Goal: Task Accomplishment & Management: Use online tool/utility

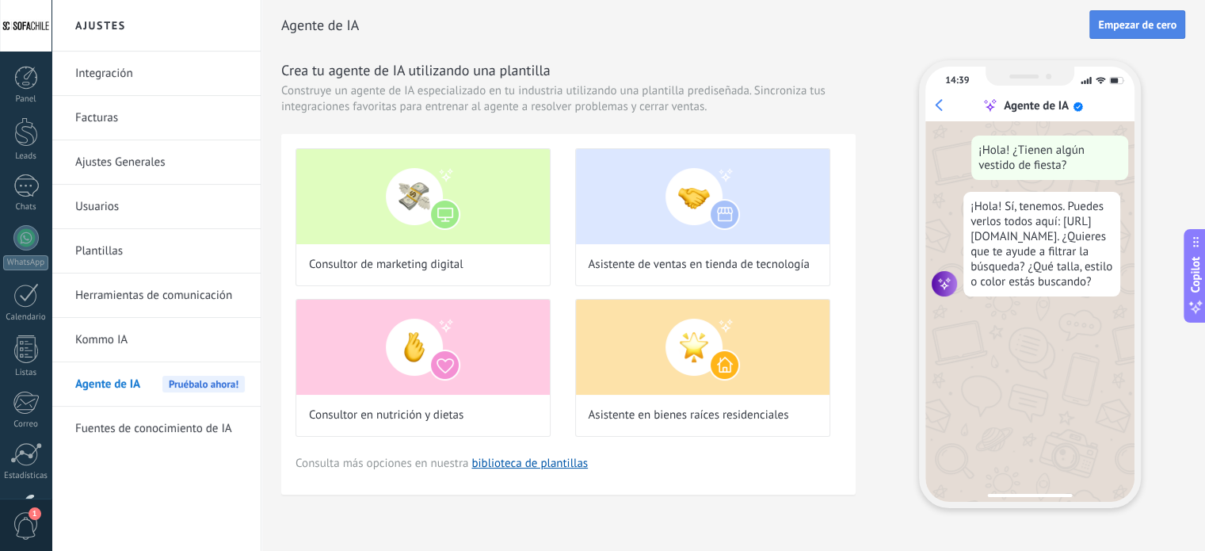
click at [1119, 16] on button "Empezar de cero" at bounding box center [1137, 24] width 96 height 29
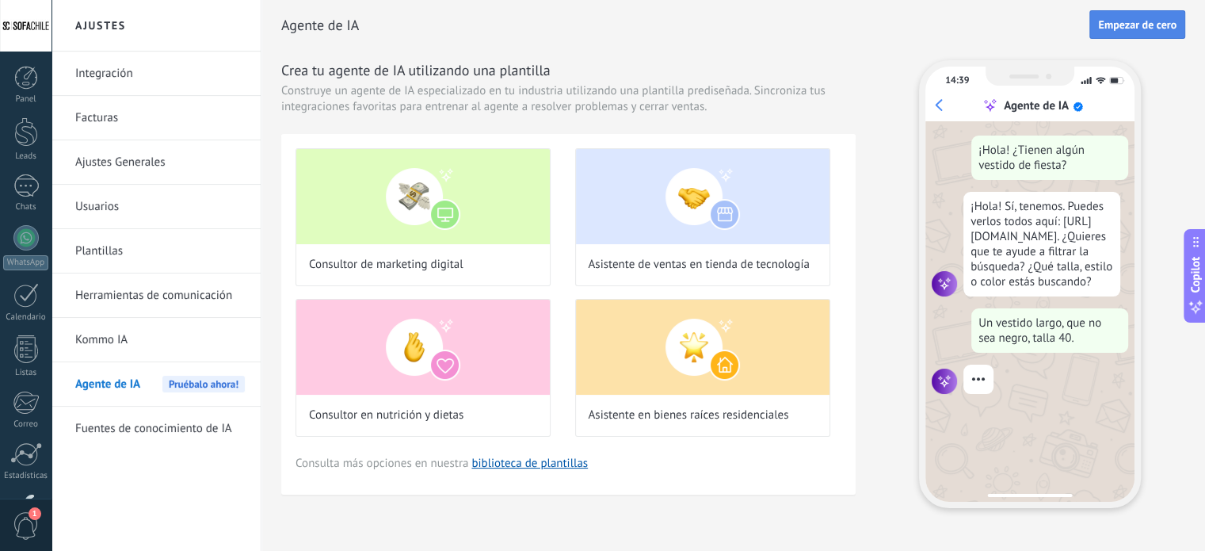
click at [1147, 23] on span "Empezar de cero" at bounding box center [1137, 24] width 78 height 11
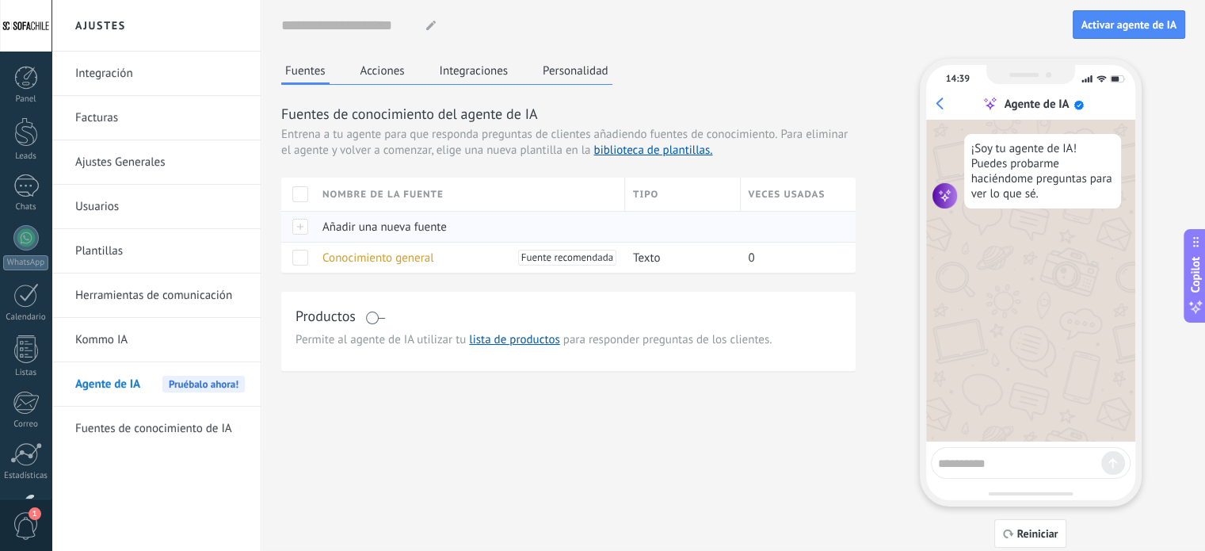
click at [304, 223] on div at bounding box center [297, 226] width 33 height 31
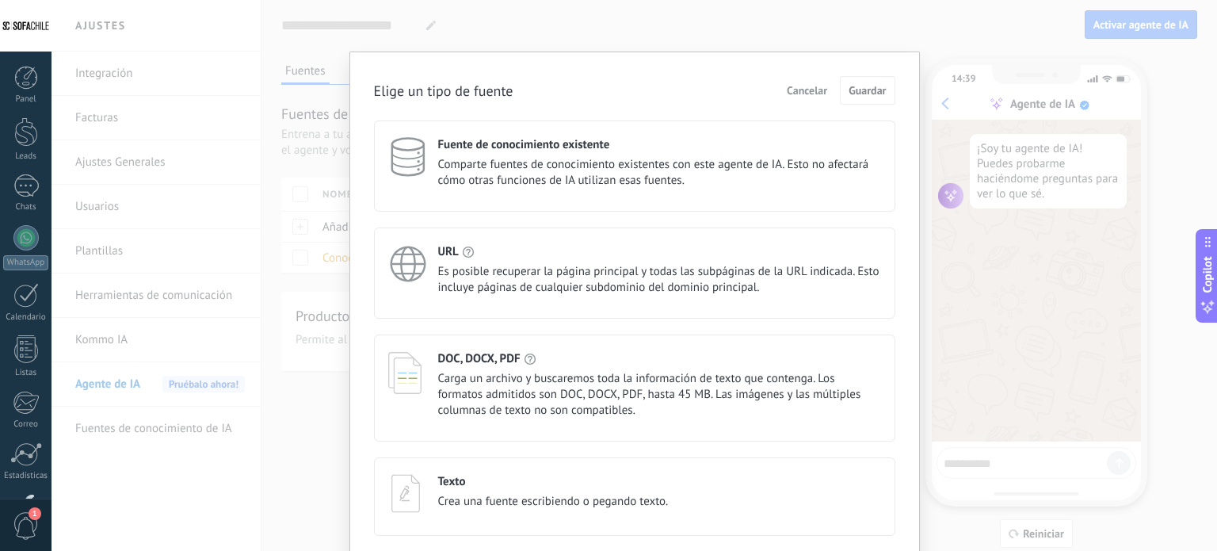
click at [488, 262] on div "URL Es posible recuperar la página principal y todas las subpáginas de la URL i…" at bounding box center [659, 269] width 443 height 51
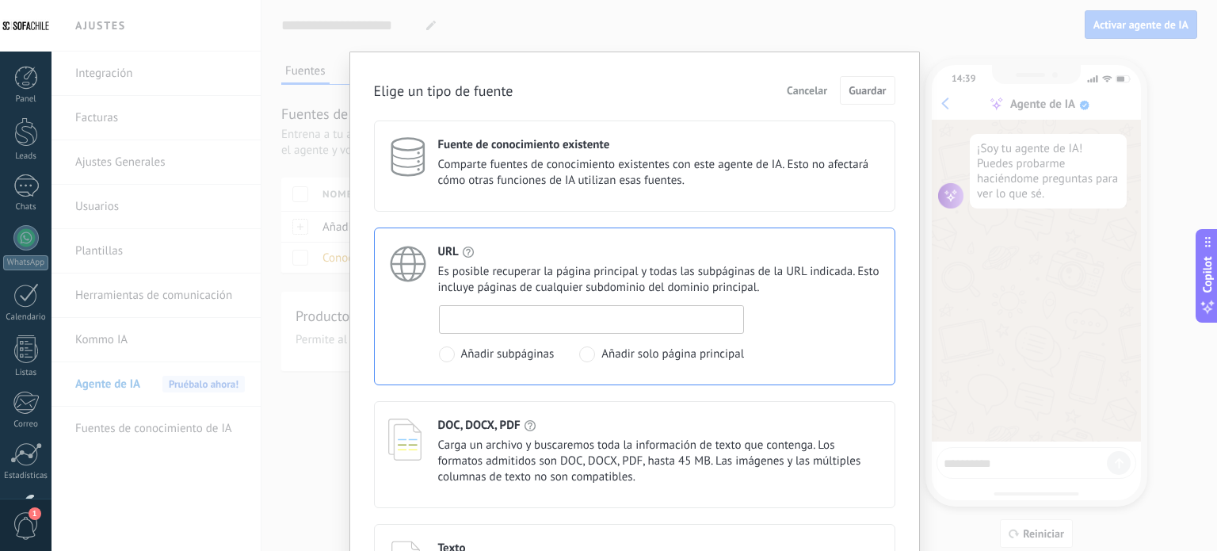
click at [520, 314] on input at bounding box center [592, 318] width 304 height 25
type input "**********"
click at [855, 89] on span "Guardar" at bounding box center [866, 90] width 37 height 11
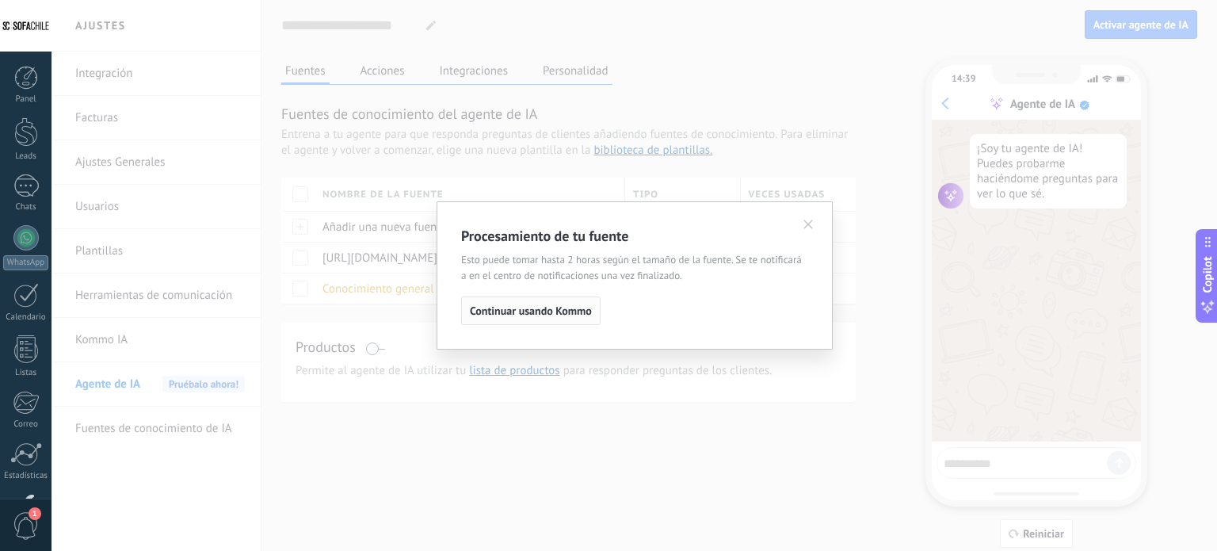
click at [551, 313] on span "Continuar usando Kommo" at bounding box center [531, 310] width 122 height 11
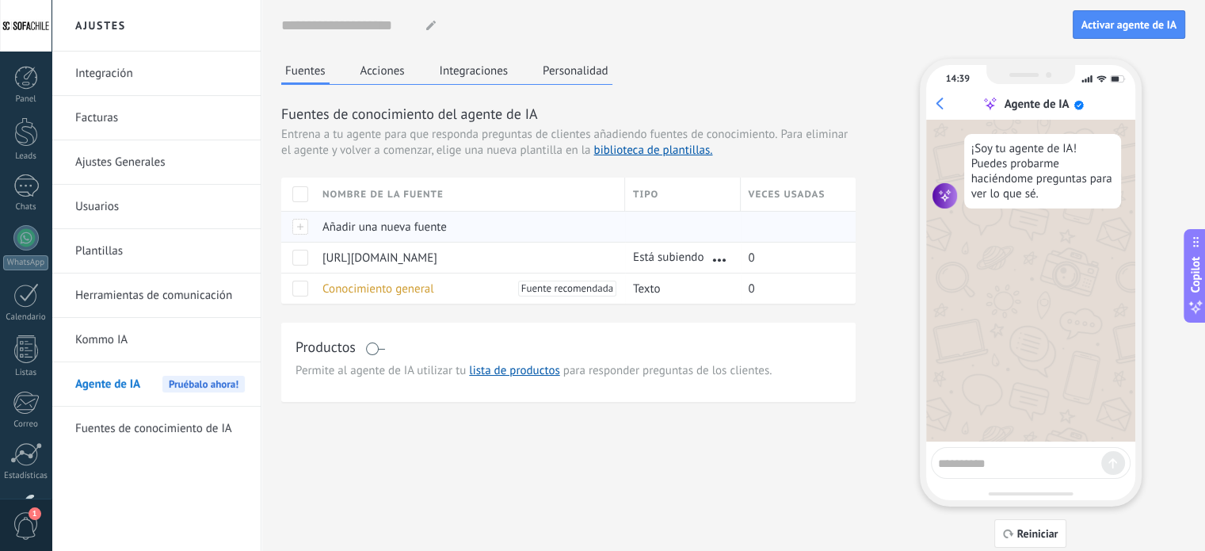
click at [296, 221] on div at bounding box center [297, 226] width 33 height 31
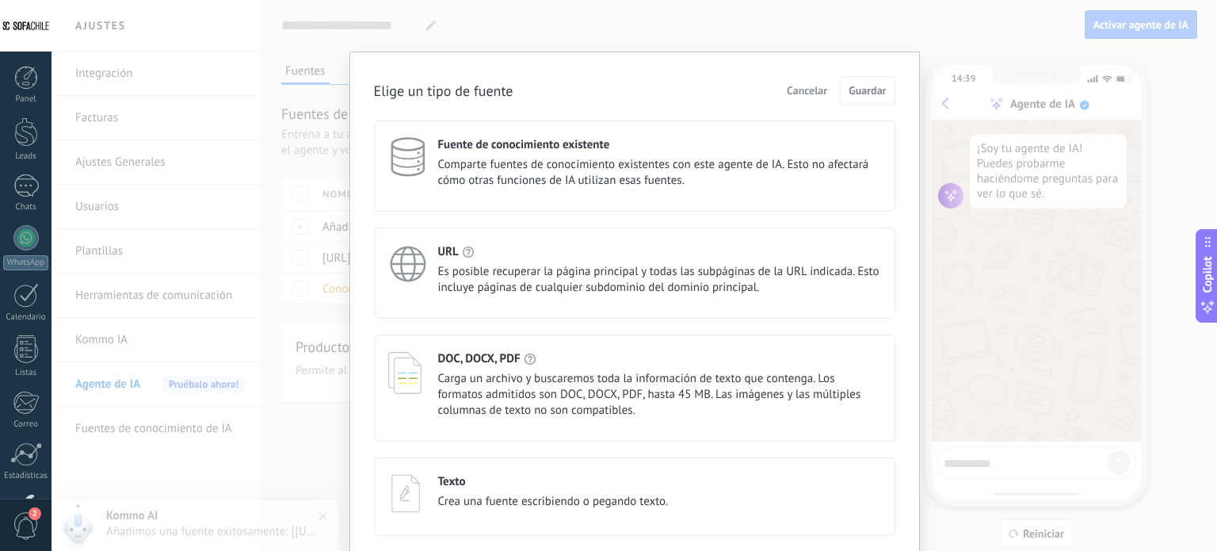
click at [816, 90] on span "Cancelar" at bounding box center [807, 90] width 40 height 11
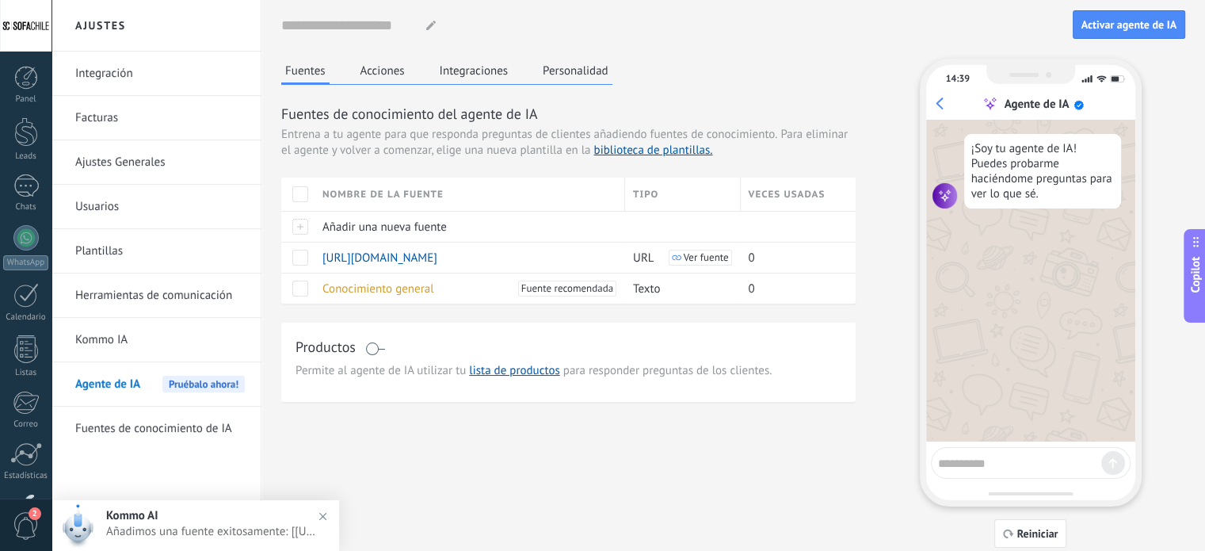
click at [562, 463] on div "Fuentes Acciones Integraciones Personalidad Fuentes de conocimiento del agente …" at bounding box center [733, 303] width 904 height 489
click at [716, 259] on span "Ver fuente" at bounding box center [706, 257] width 45 height 11
click at [984, 460] on textarea at bounding box center [1019, 461] width 163 height 20
type textarea "****"
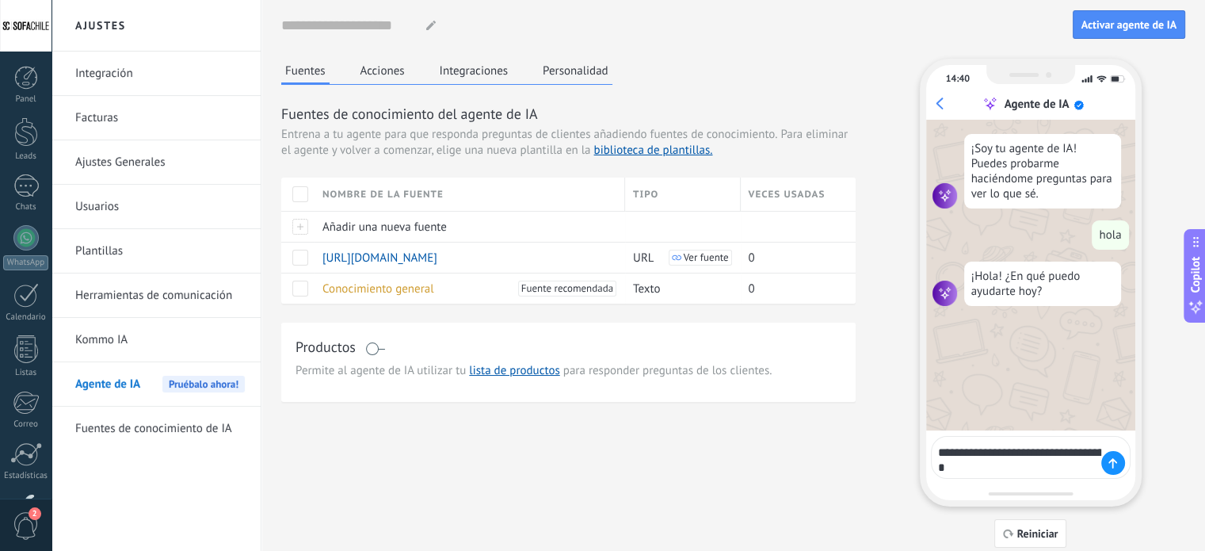
type textarea "**********"
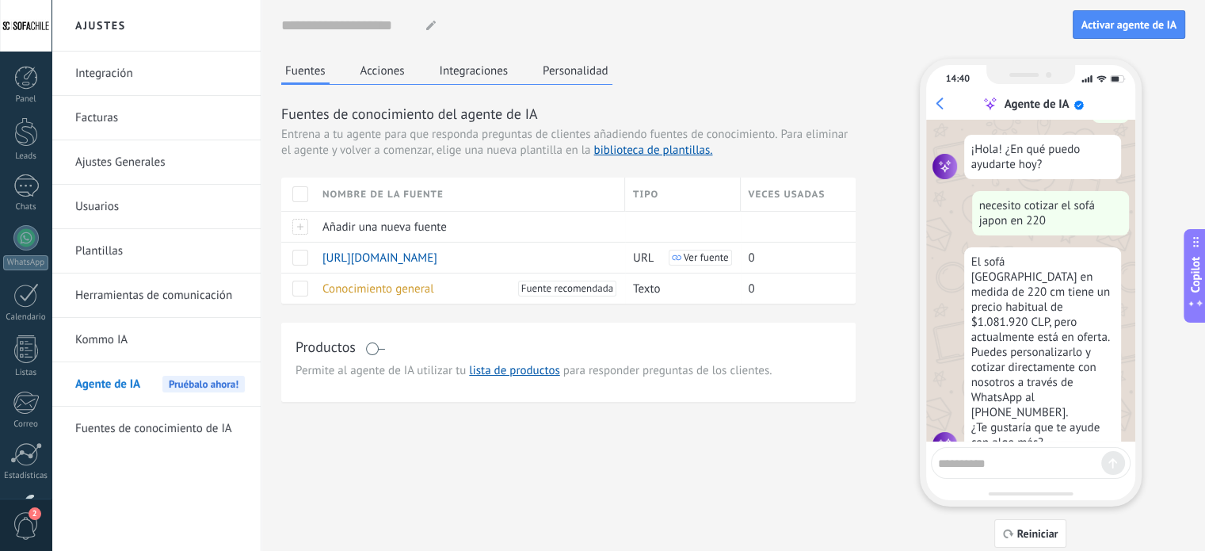
scroll to position [135, 0]
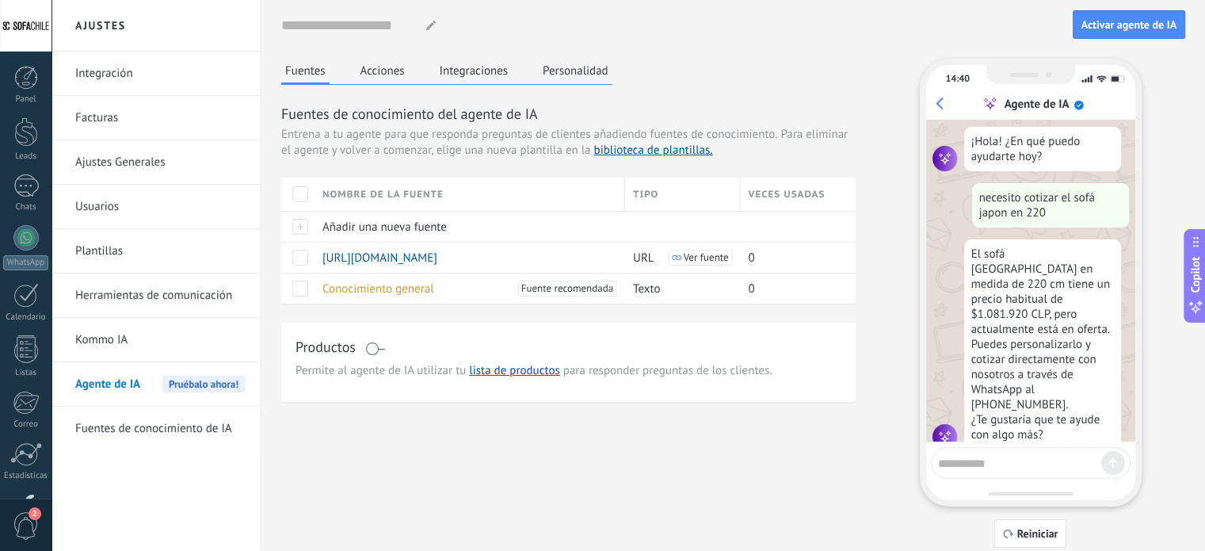
click at [993, 454] on textarea at bounding box center [1019, 461] width 163 height 20
type textarea "*"
type textarea "**********"
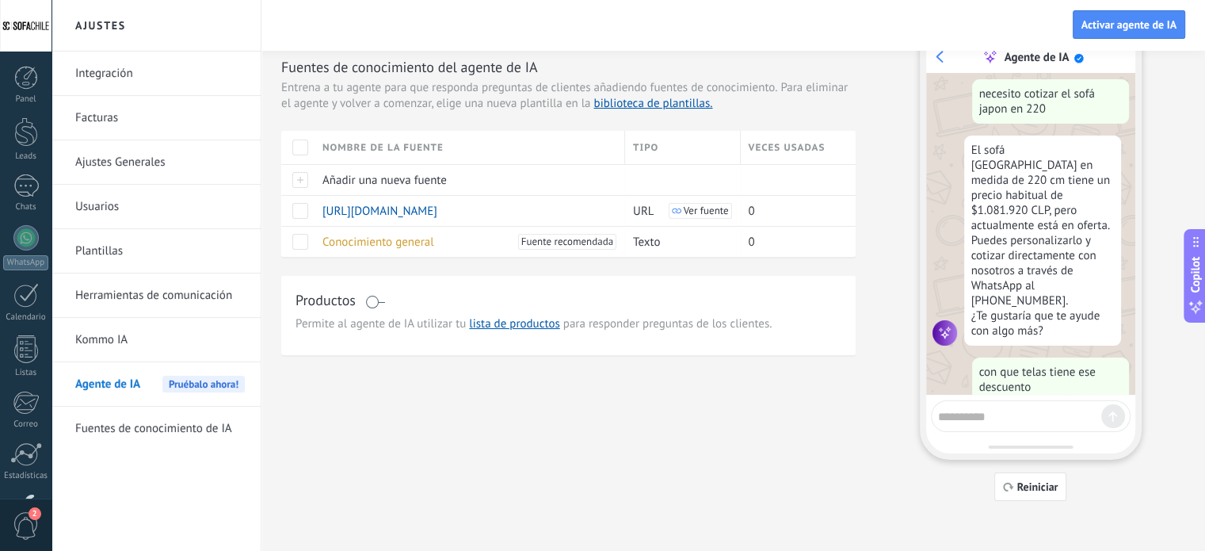
scroll to position [48, 0]
click at [1034, 487] on span "Reiniciar" at bounding box center [1037, 485] width 41 height 11
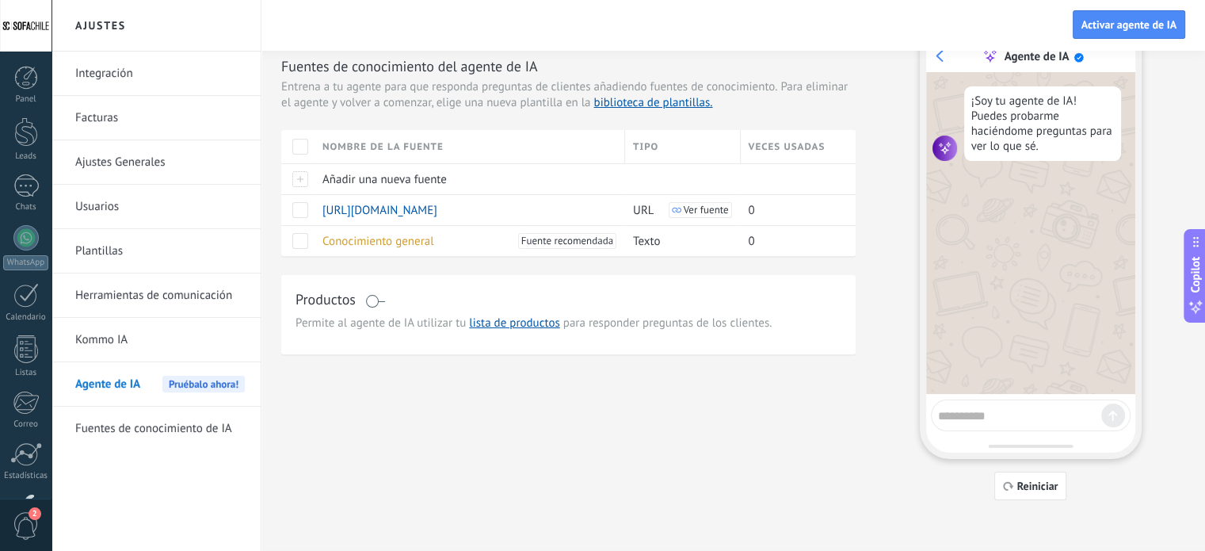
click at [1030, 417] on textarea at bounding box center [1019, 413] width 163 height 20
type textarea "**********"
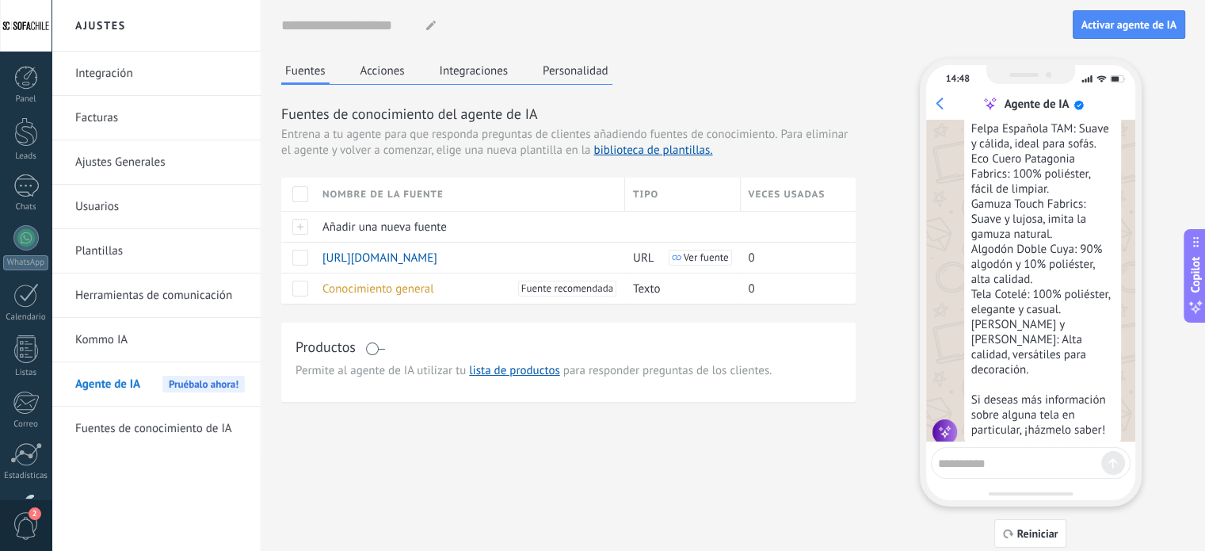
scroll to position [310, 0]
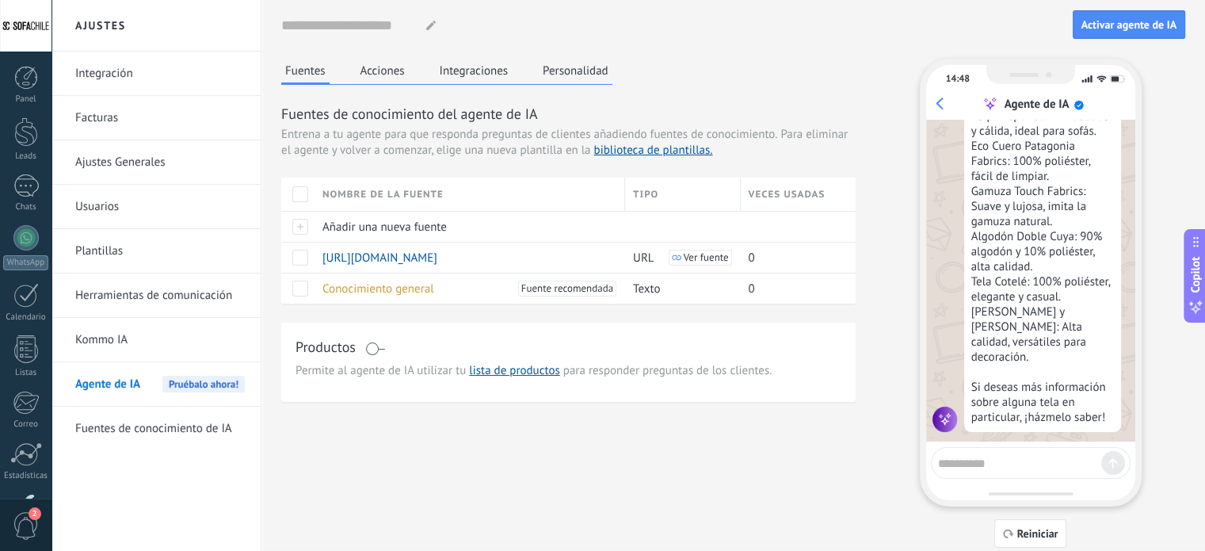
click at [561, 72] on button "Personalidad" at bounding box center [576, 71] width 74 height 24
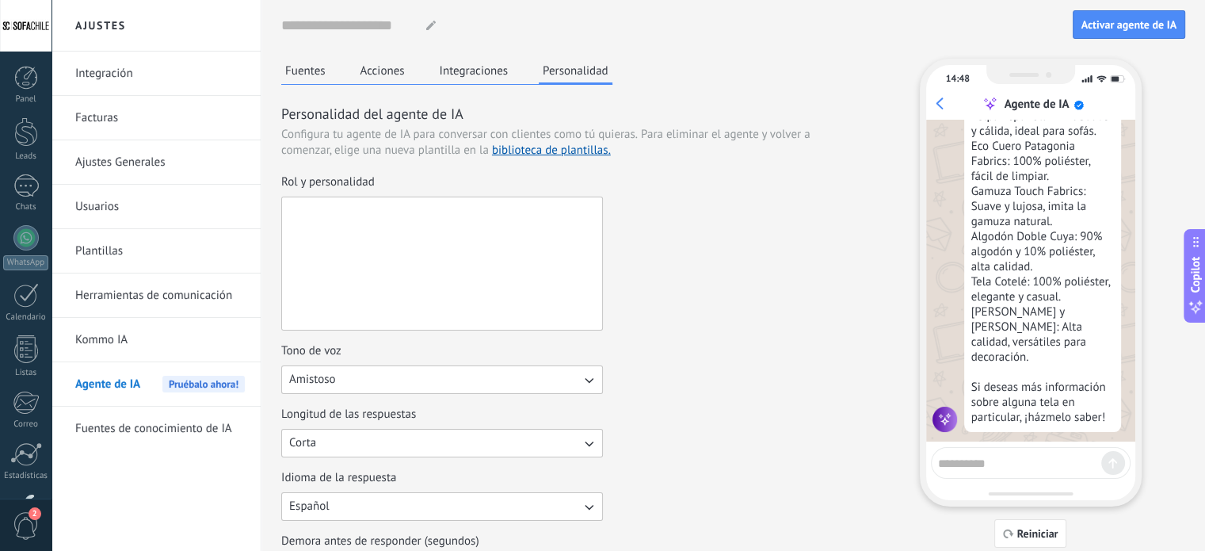
click at [406, 226] on textarea "Rol y personalidad" at bounding box center [440, 263] width 317 height 132
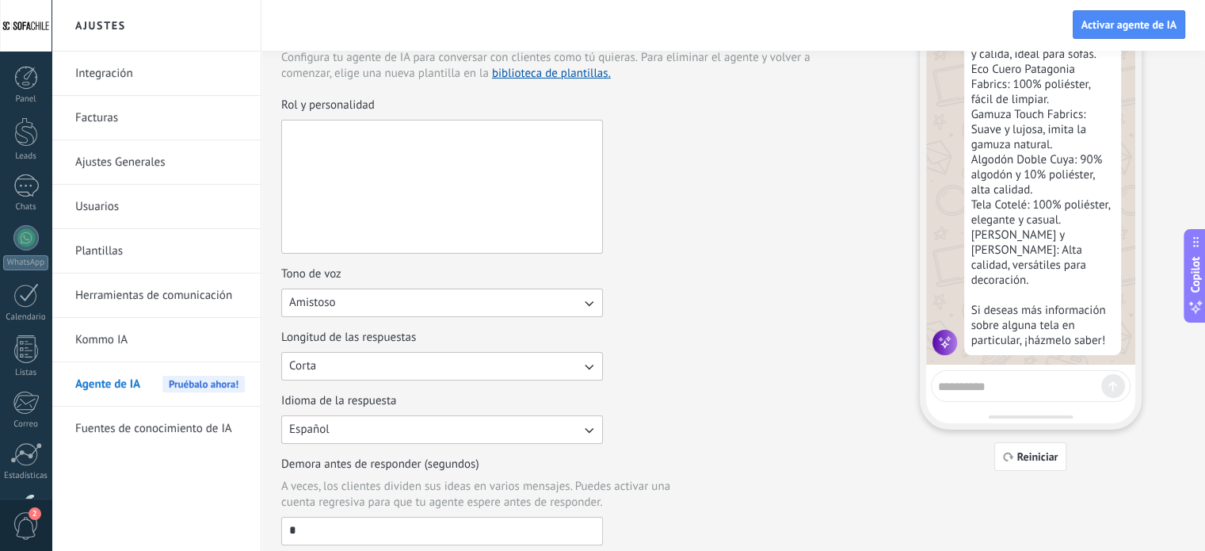
scroll to position [79, 0]
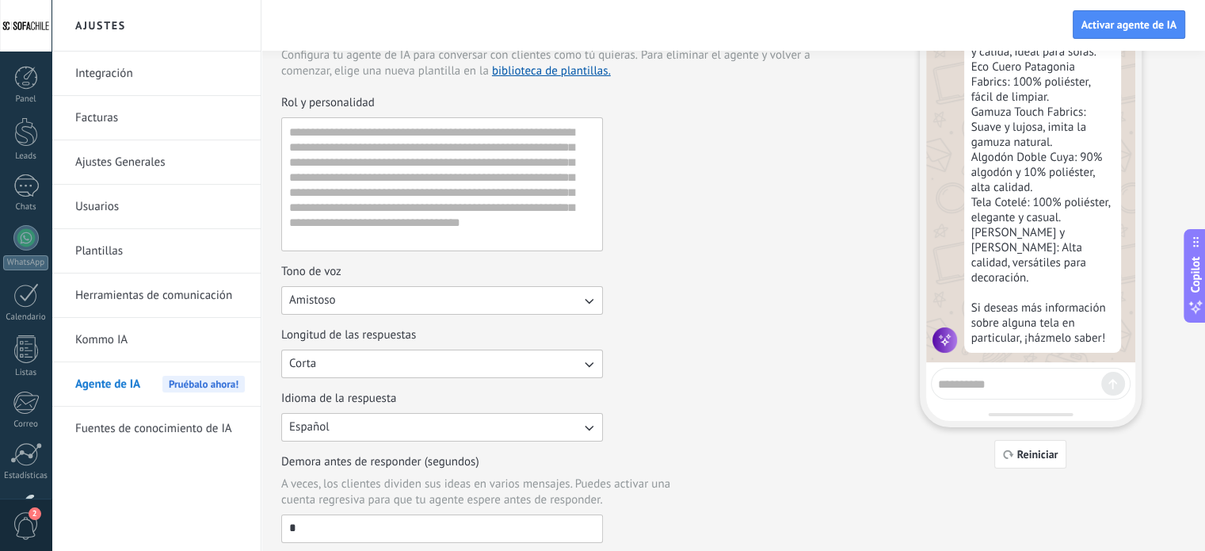
click at [572, 303] on button "Amistoso" at bounding box center [442, 300] width 322 height 29
click at [670, 281] on div "Tono de voz Amistoso Casual Formal Amistoso" at bounding box center [568, 289] width 574 height 51
click at [552, 303] on button "Amistoso" at bounding box center [442, 300] width 322 height 29
click at [732, 327] on div "Longitud de las respuestas Corta" at bounding box center [568, 352] width 574 height 51
click at [444, 364] on button "Corta" at bounding box center [442, 363] width 322 height 29
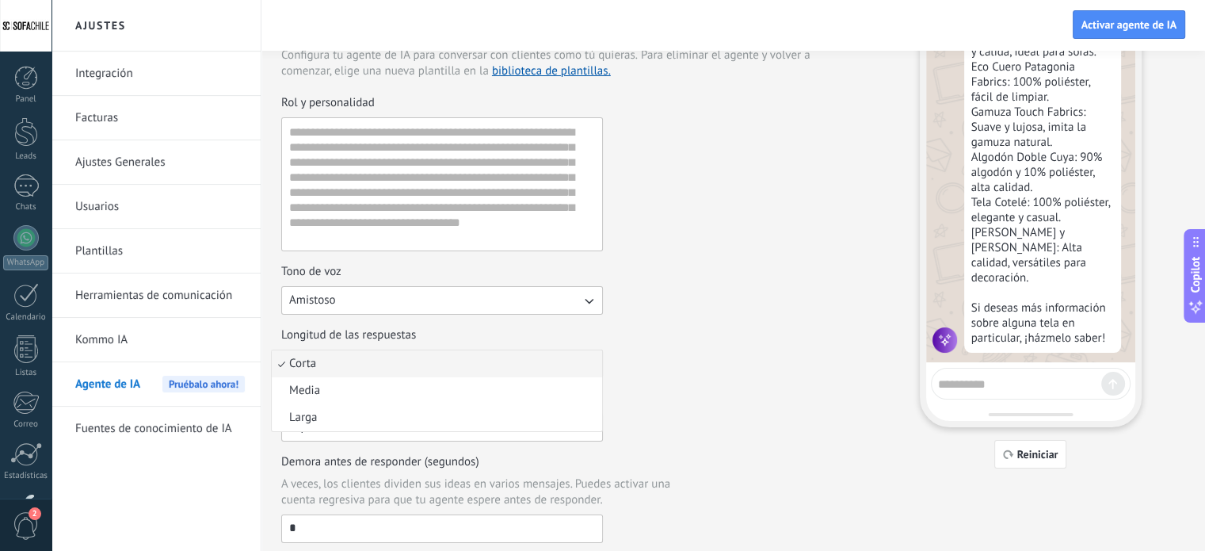
click at [630, 354] on div "Longitud de las respuestas Corta Corta Media Larga" at bounding box center [568, 352] width 574 height 51
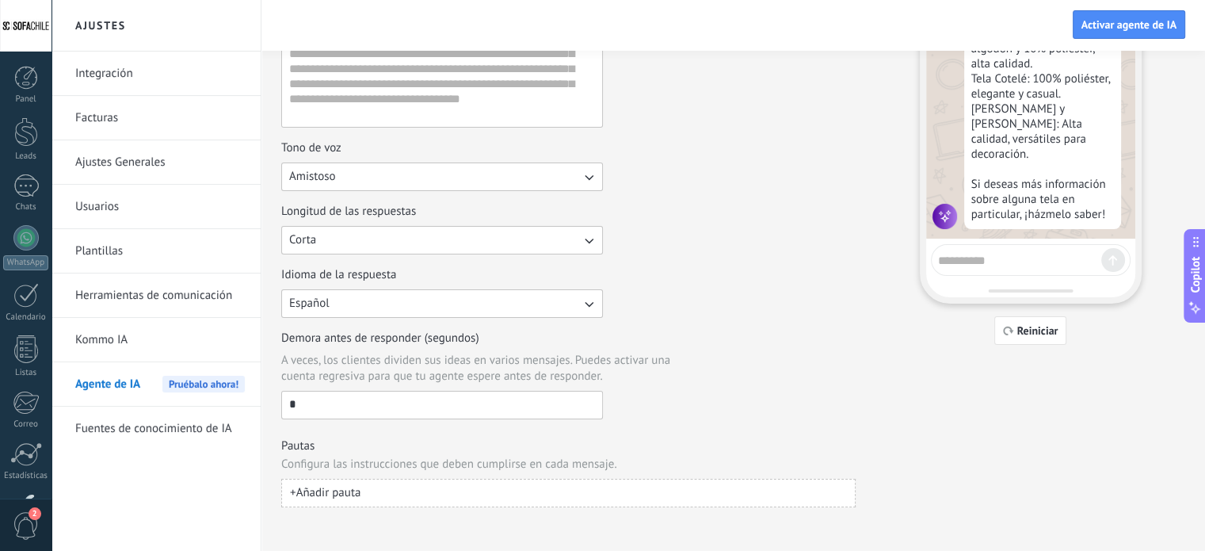
scroll to position [209, 0]
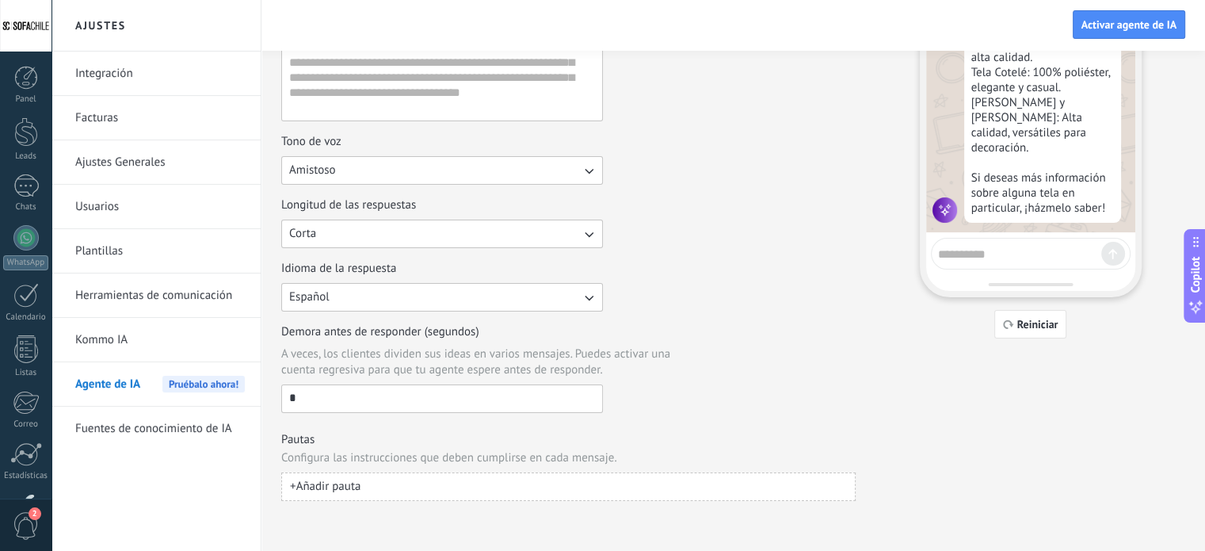
drag, startPoint x: 356, startPoint y: 394, endPoint x: 282, endPoint y: 392, distance: 74.5
click at [282, 392] on input "*" at bounding box center [442, 397] width 320 height 25
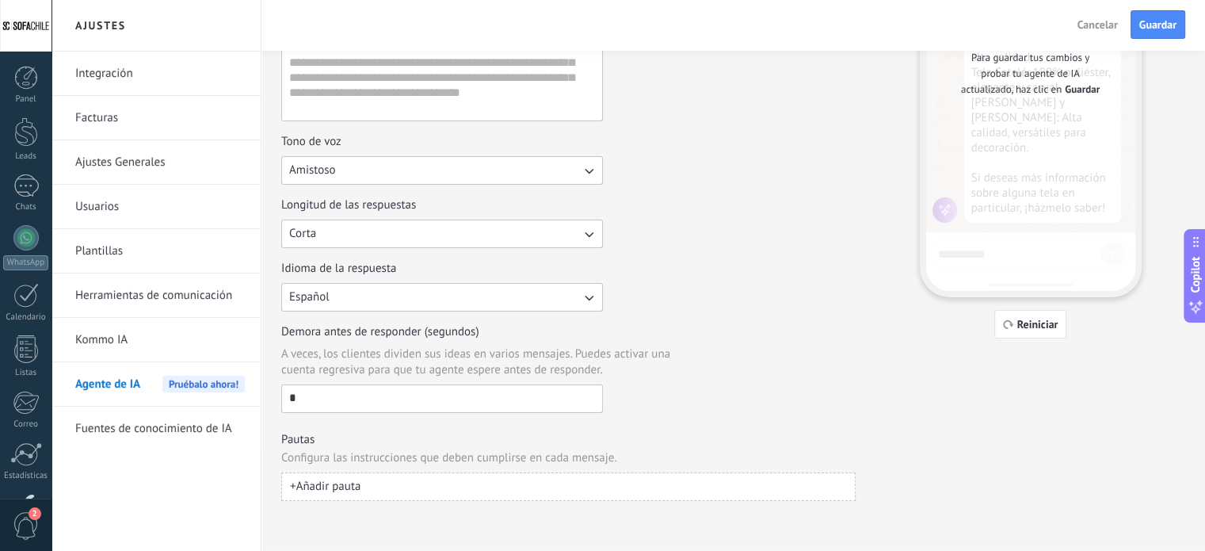
type input "*"
click at [662, 401] on div "Demora antes de responder (segundos) A veces, los clientes dividen sus ideas en…" at bounding box center [568, 368] width 574 height 89
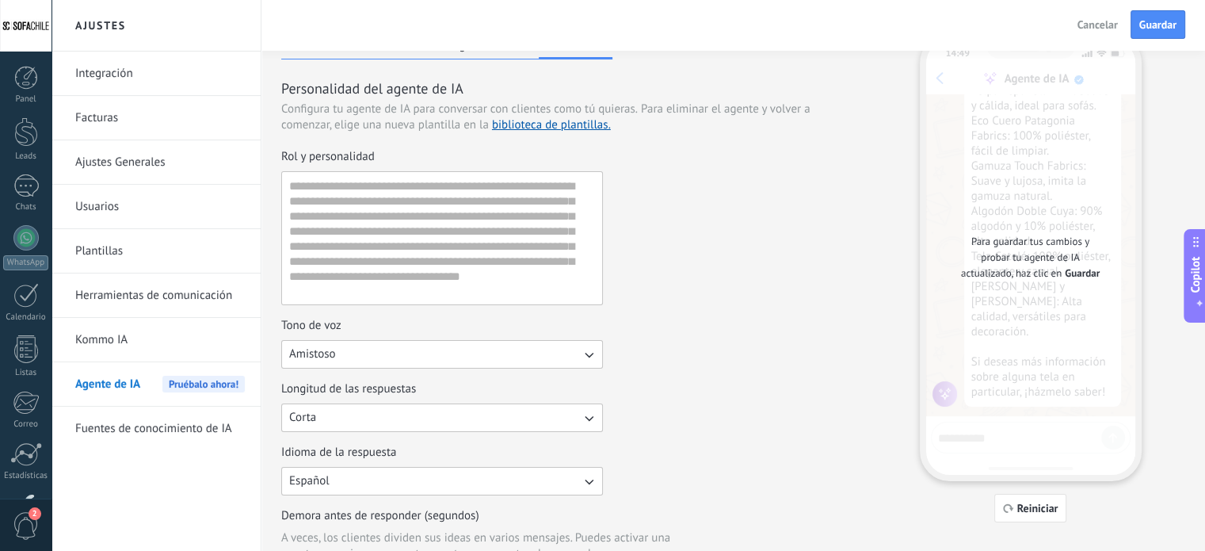
scroll to position [0, 0]
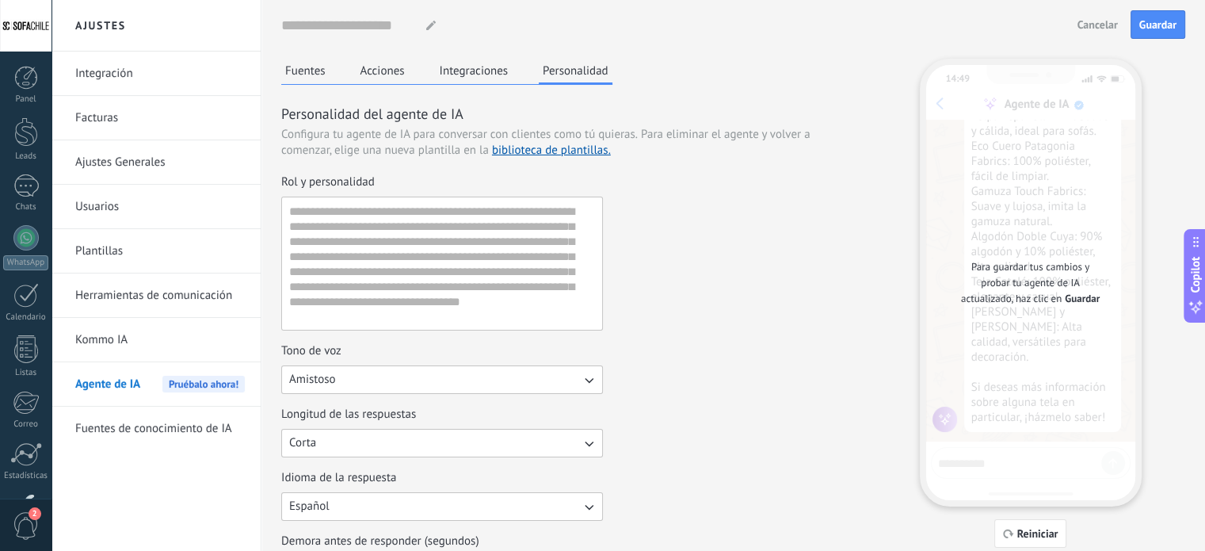
click at [494, 69] on button "Integraciones" at bounding box center [474, 71] width 77 height 24
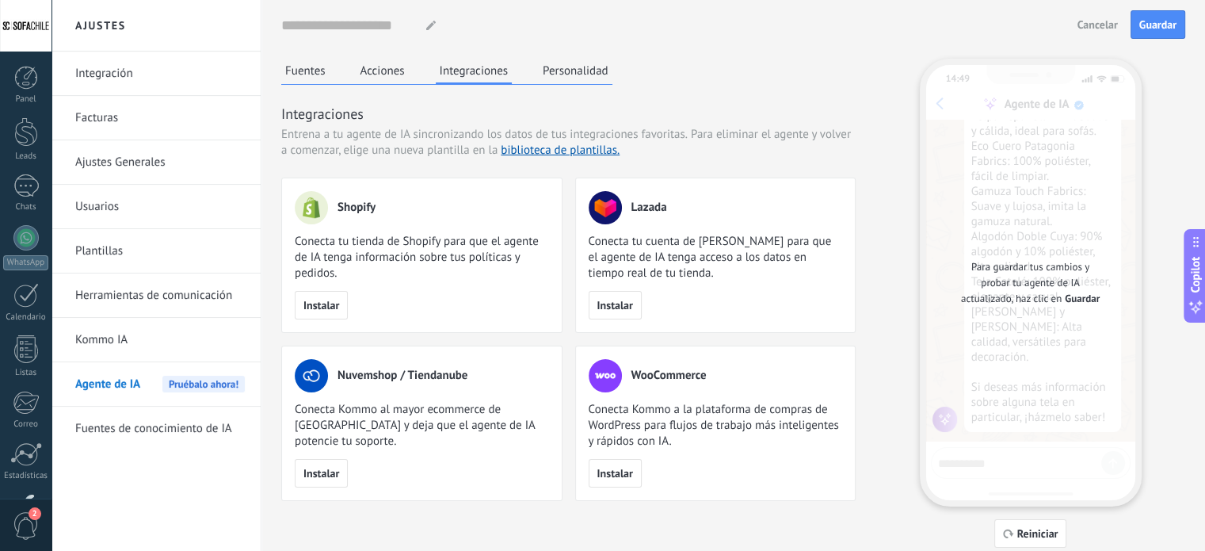
click at [387, 85] on div "Fuentes Acciones Integraciones Personalidad Integraciones Entrena a tu agente d…" at bounding box center [568, 280] width 574 height 442
click at [387, 65] on button "Acciones" at bounding box center [382, 71] width 52 height 24
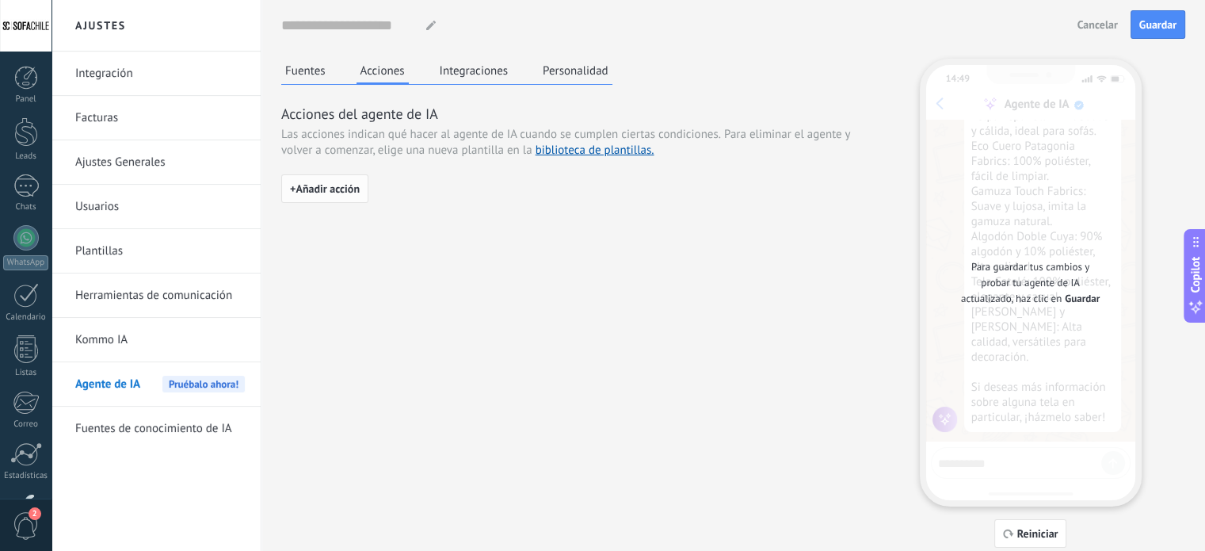
click at [333, 189] on span "+ Añadir acción" at bounding box center [325, 188] width 70 height 11
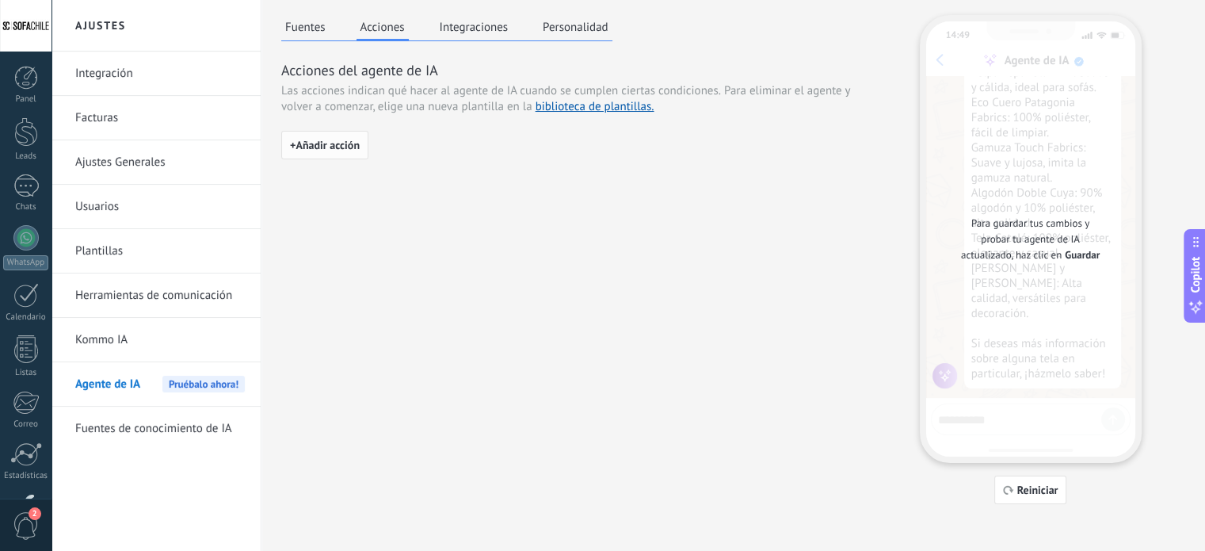
scroll to position [48, 0]
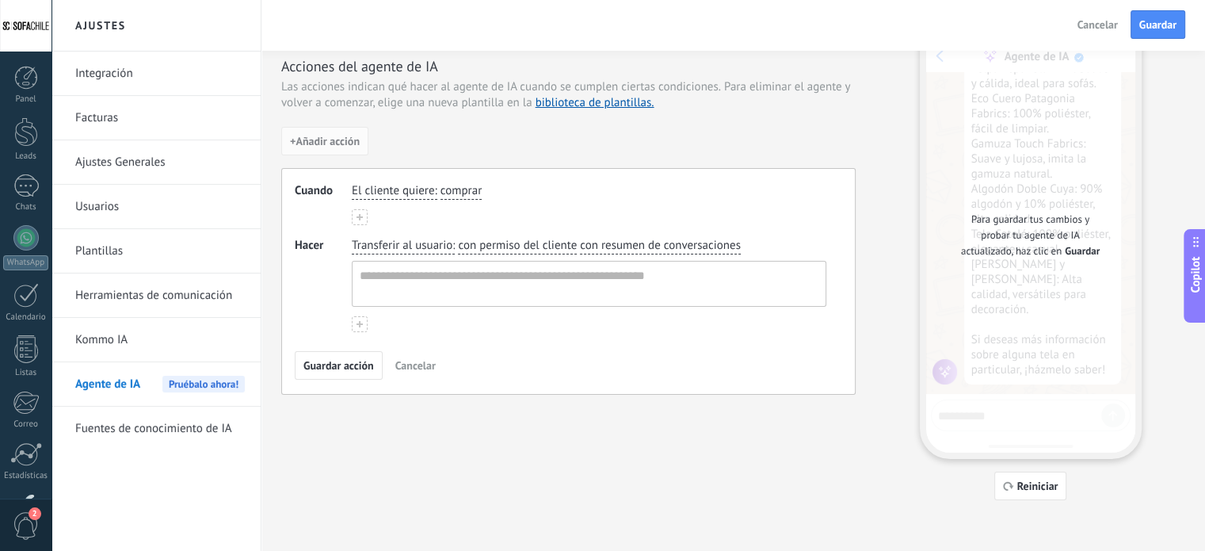
click at [375, 191] on span "El cliente quiere" at bounding box center [393, 191] width 82 height 16
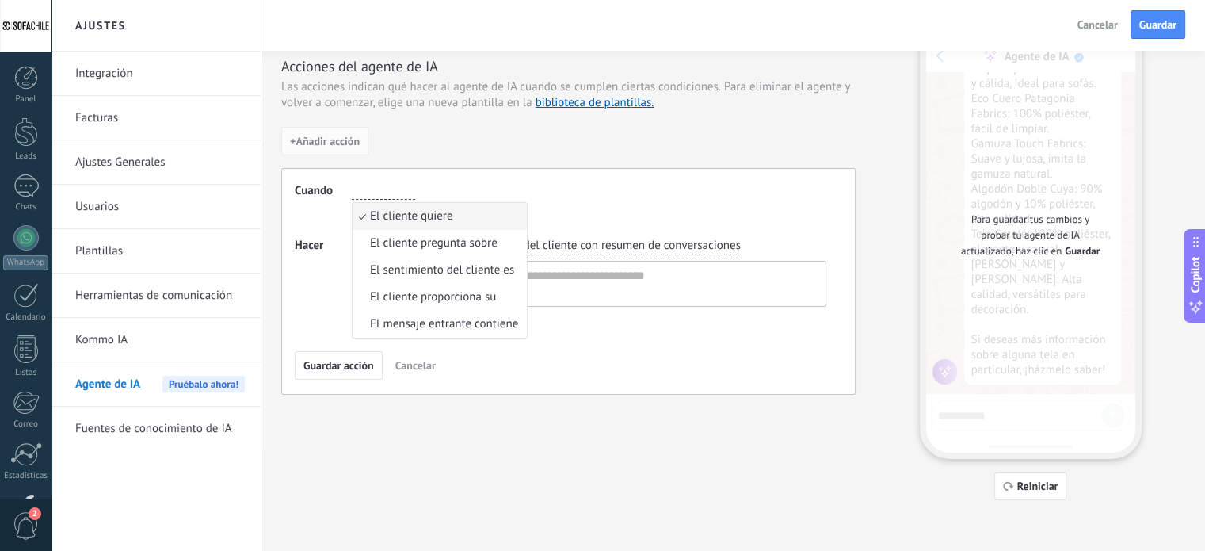
click at [554, 181] on div "El cliente quiere El cliente quiere El cliente pregunta sobre El sentimiento de…" at bounding box center [589, 191] width 481 height 23
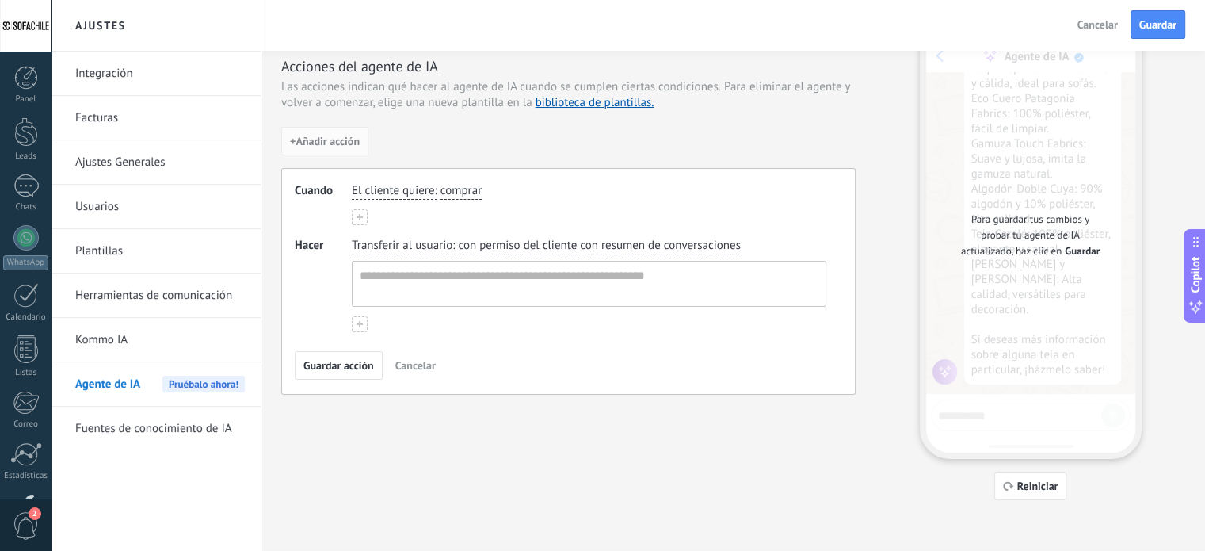
click at [358, 215] on use at bounding box center [359, 217] width 6 height 6
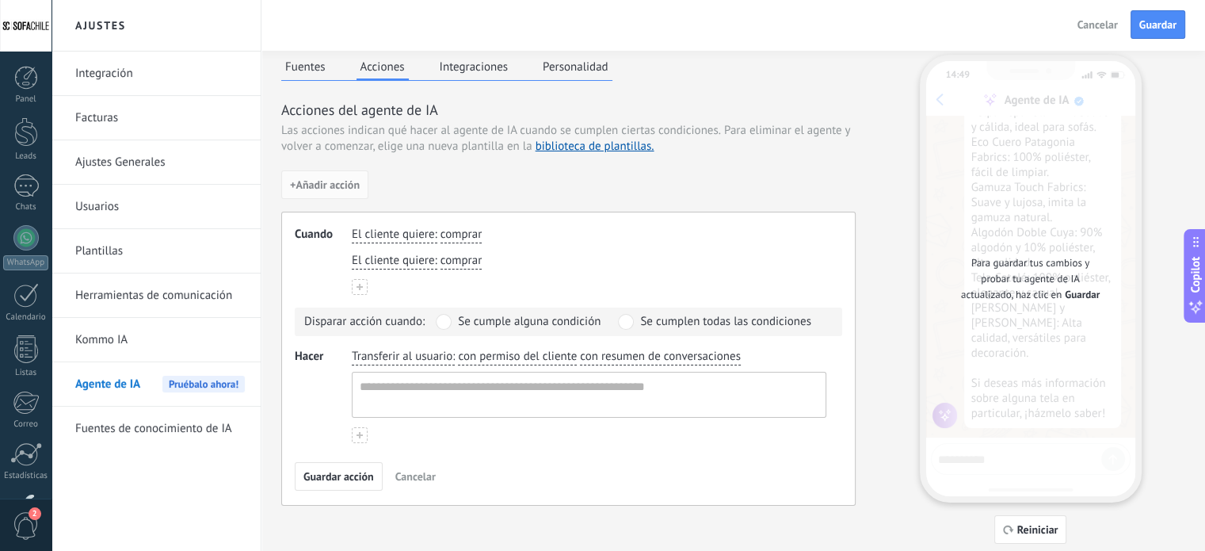
scroll to position [0, 0]
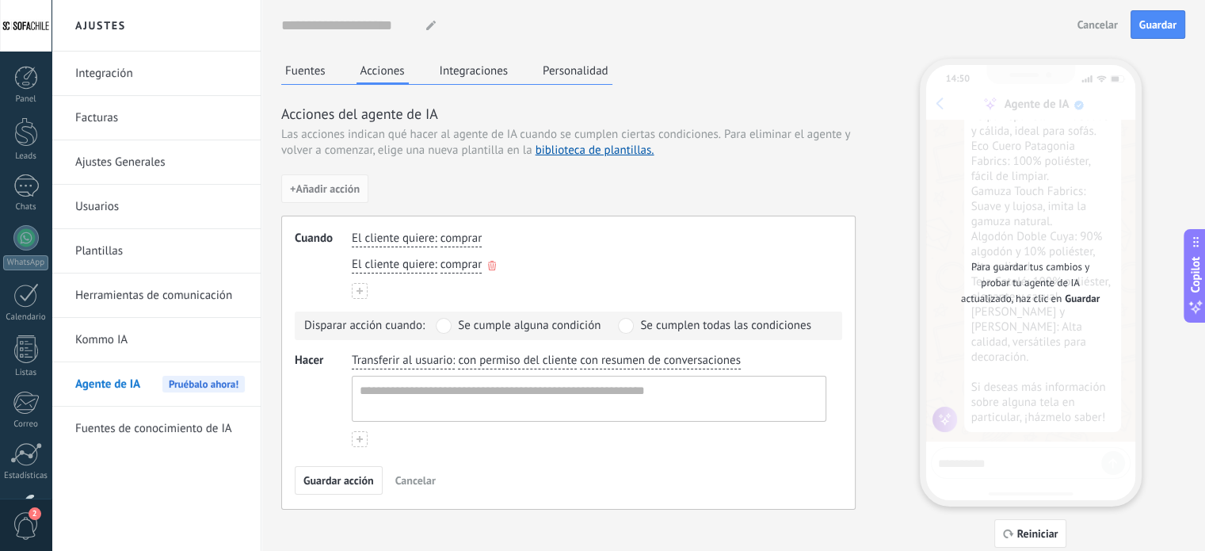
click at [486, 263] on div "El cliente quiere : comprar" at bounding box center [589, 264] width 481 height 23
click at [491, 262] on icon "button" at bounding box center [492, 266] width 8 height 10
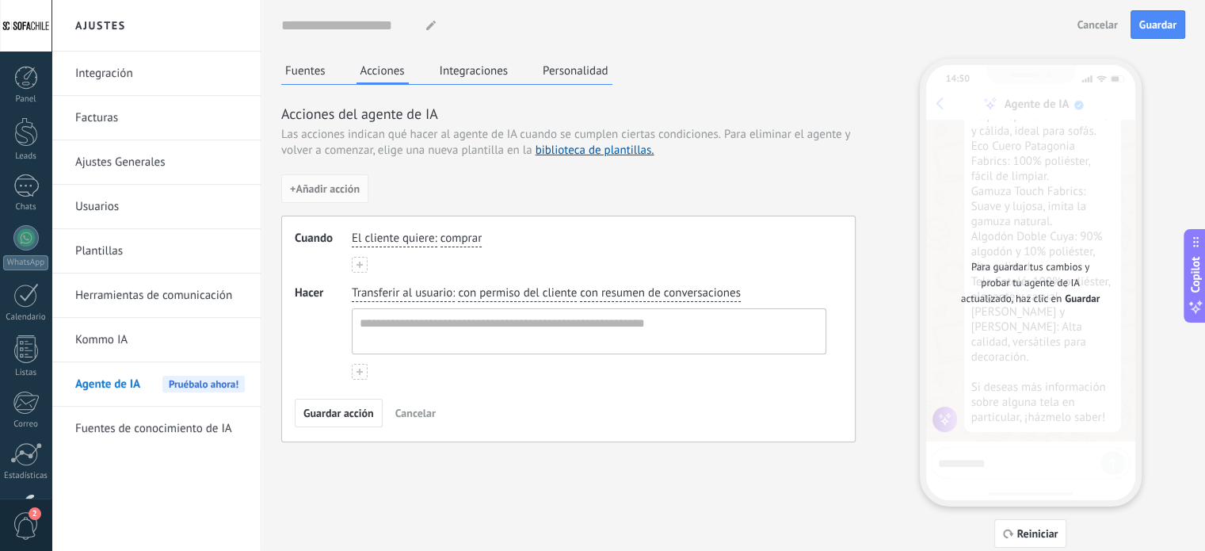
click at [466, 245] on span "comprar" at bounding box center [460, 238] width 41 height 16
type input "**"
drag, startPoint x: 467, startPoint y: 234, endPoint x: 326, endPoint y: 238, distance: 141.8
click at [326, 238] on div "Cuando El cliente quiere : ** dd dd dd comprar Crear valor: dd" at bounding box center [568, 251] width 547 height 42
click at [434, 237] on span ":" at bounding box center [435, 238] width 2 height 16
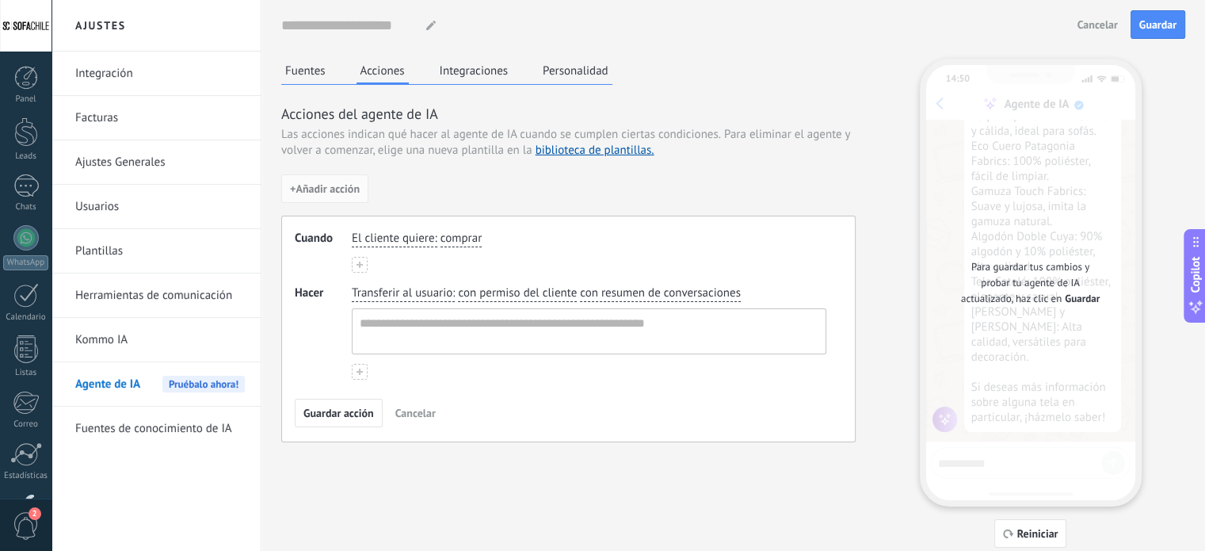
click at [437, 236] on div "El cliente quiere : comprar" at bounding box center [589, 238] width 481 height 23
click at [466, 239] on span "comprar" at bounding box center [460, 238] width 41 height 16
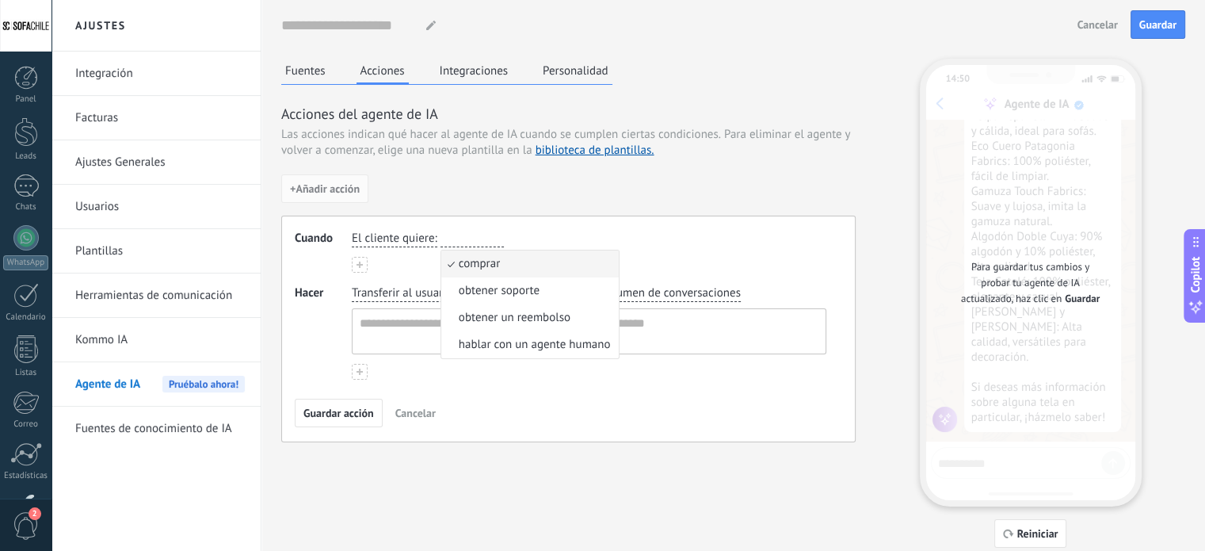
click at [556, 386] on div "Cuando El cliente quiere : comprar comprar obtener soporte obtener un reembolso…" at bounding box center [568, 328] width 574 height 227
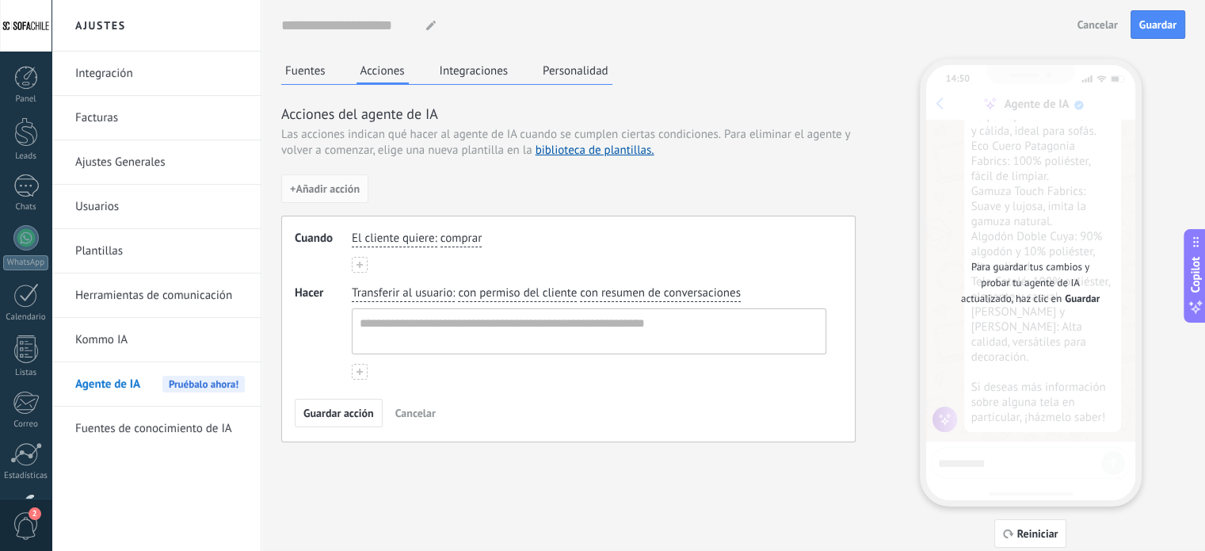
click at [476, 233] on span "comprar" at bounding box center [460, 238] width 41 height 16
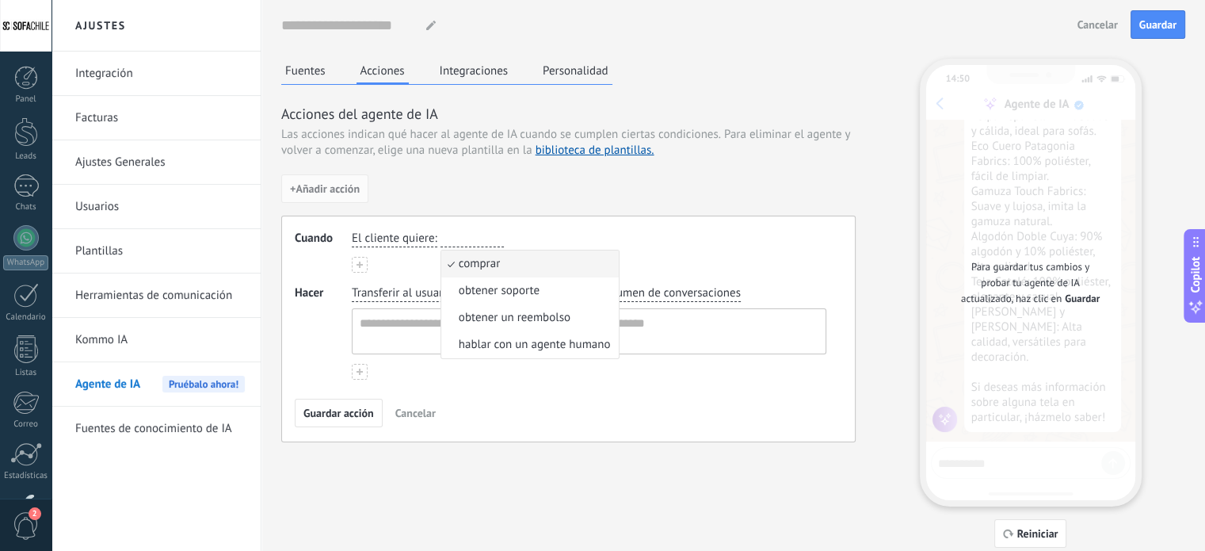
click at [354, 260] on button at bounding box center [360, 265] width 16 height 16
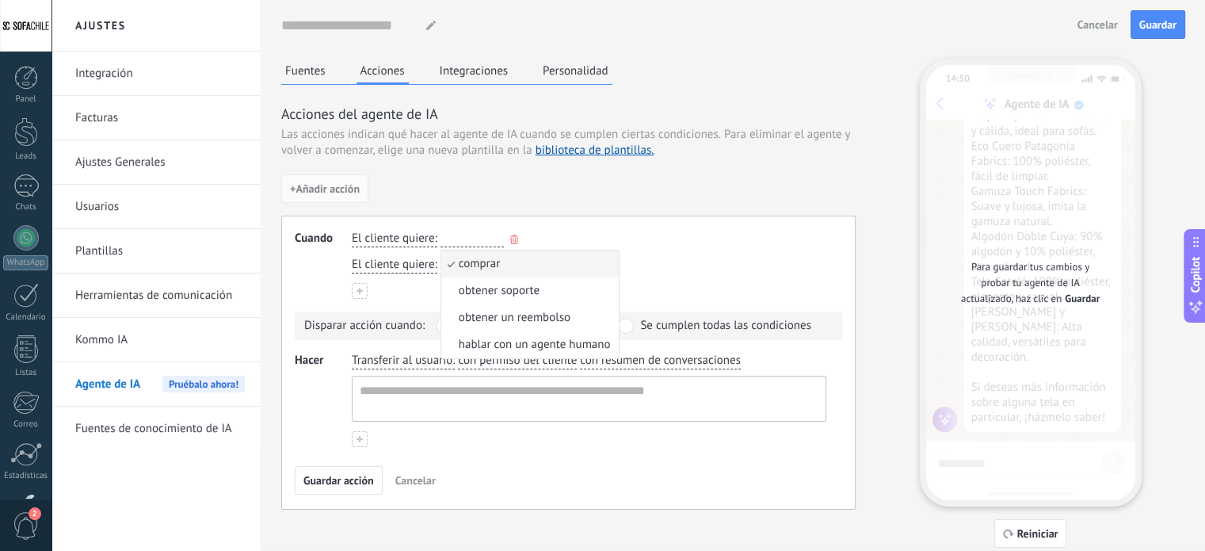
click at [511, 240] on icon "button" at bounding box center [514, 239] width 8 height 10
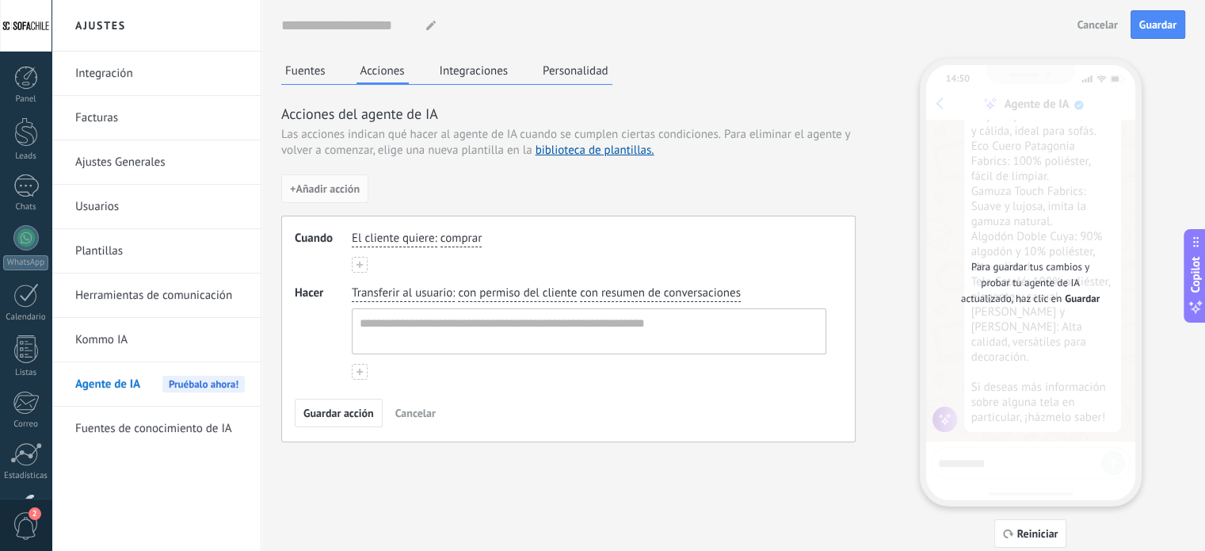
click at [513, 240] on div "El cliente quiere : comprar" at bounding box center [589, 238] width 481 height 23
click at [482, 242] on div "El cliente quiere : comprar" at bounding box center [589, 238] width 481 height 23
click at [466, 238] on span "comprar" at bounding box center [460, 238] width 41 height 16
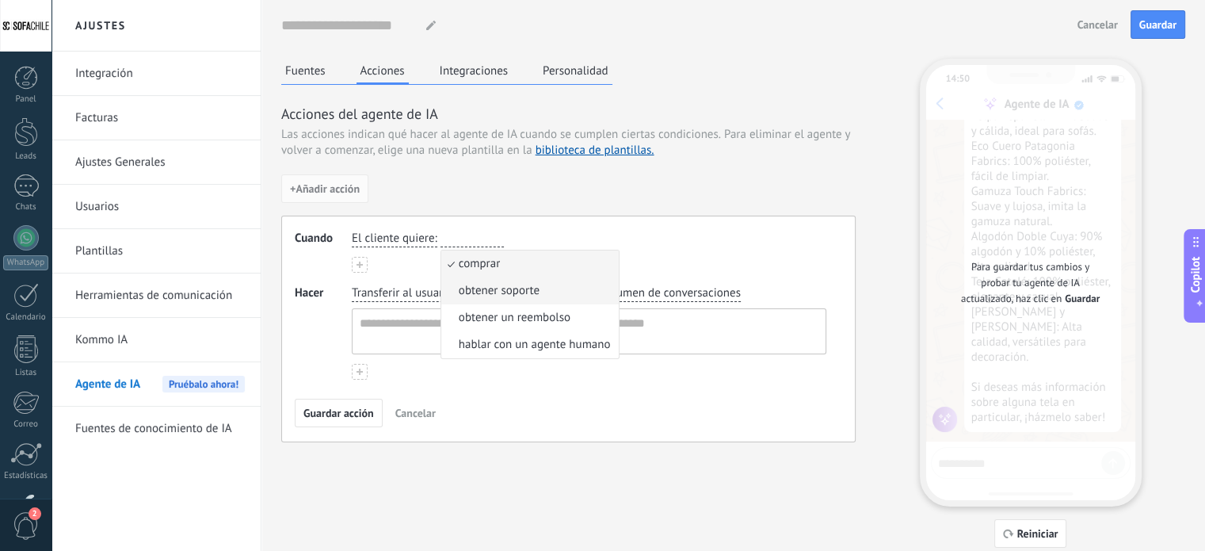
click at [489, 286] on span "obtener soporte" at bounding box center [499, 291] width 81 height 16
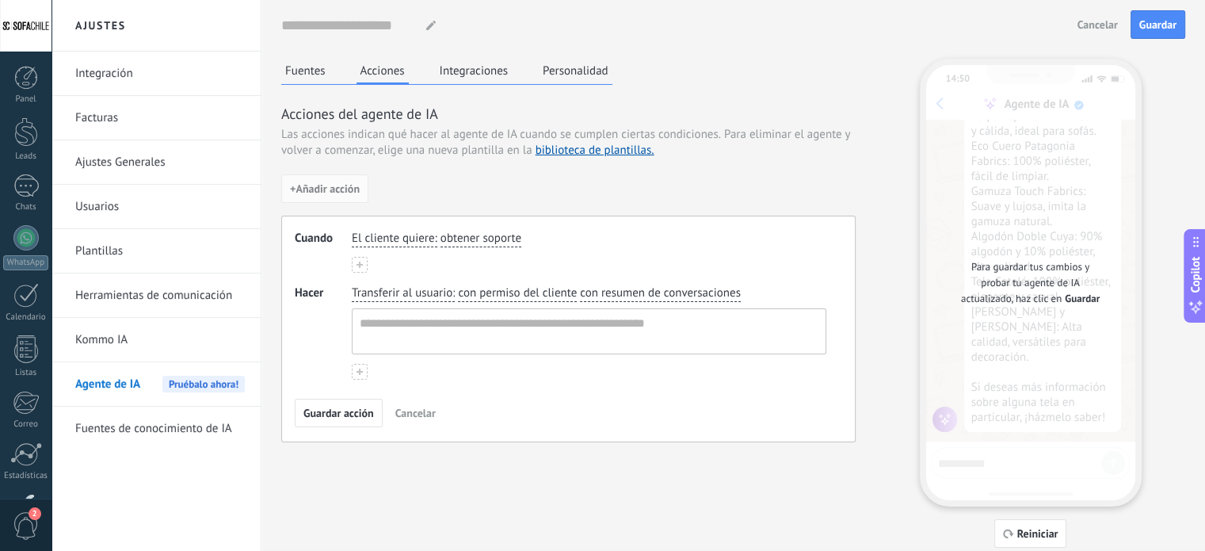
click at [429, 243] on span "El cliente quiere" at bounding box center [393, 238] width 82 height 16
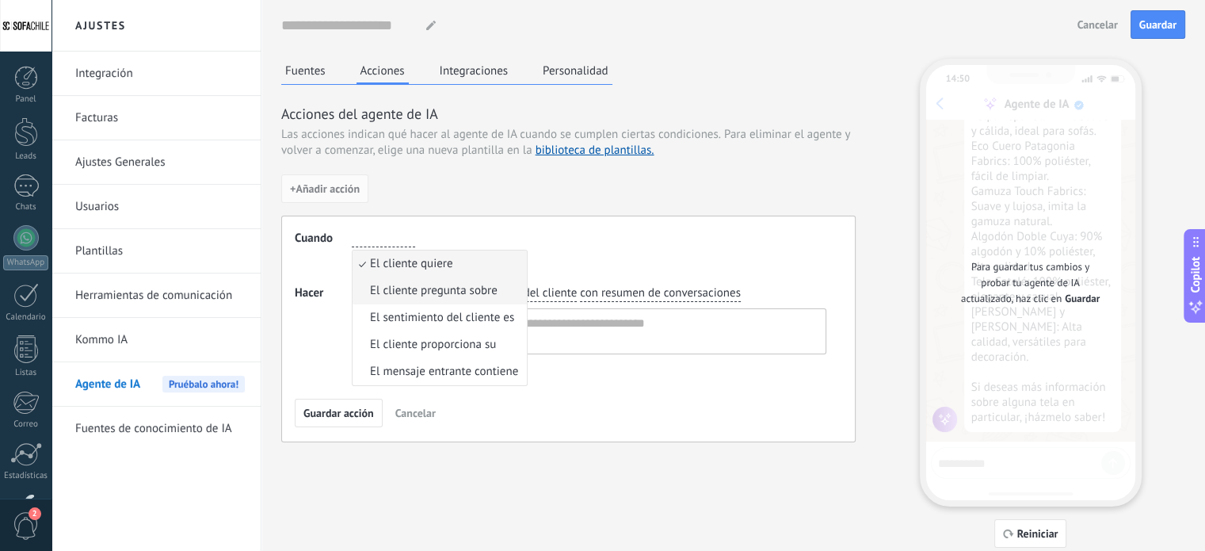
click at [478, 285] on span "El cliente pregunta sobre" at bounding box center [434, 291] width 128 height 16
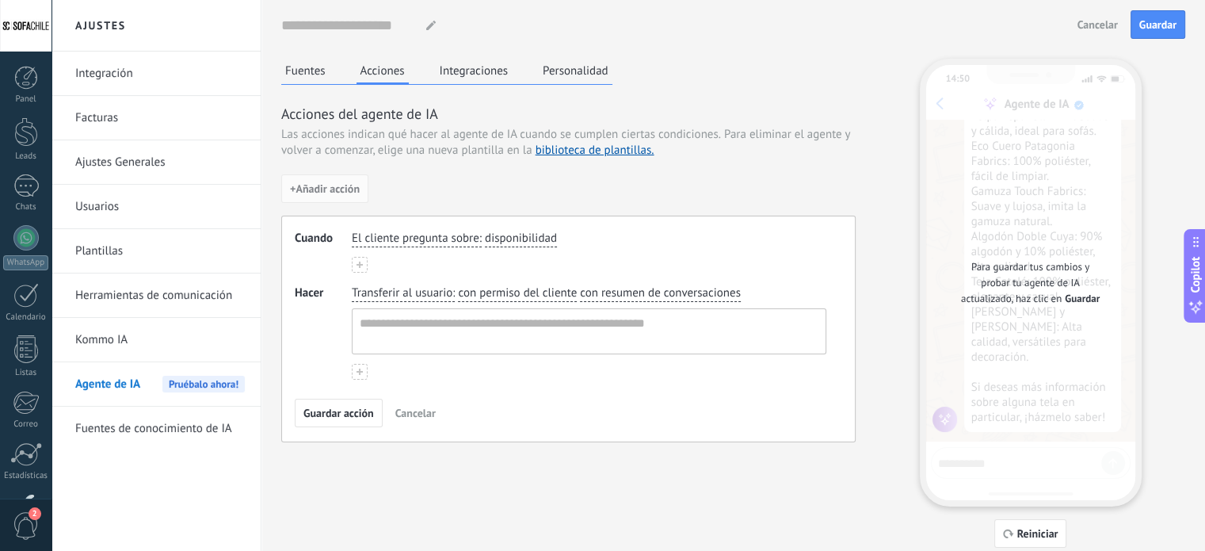
click at [490, 238] on span "disponibilidad" at bounding box center [521, 238] width 72 height 16
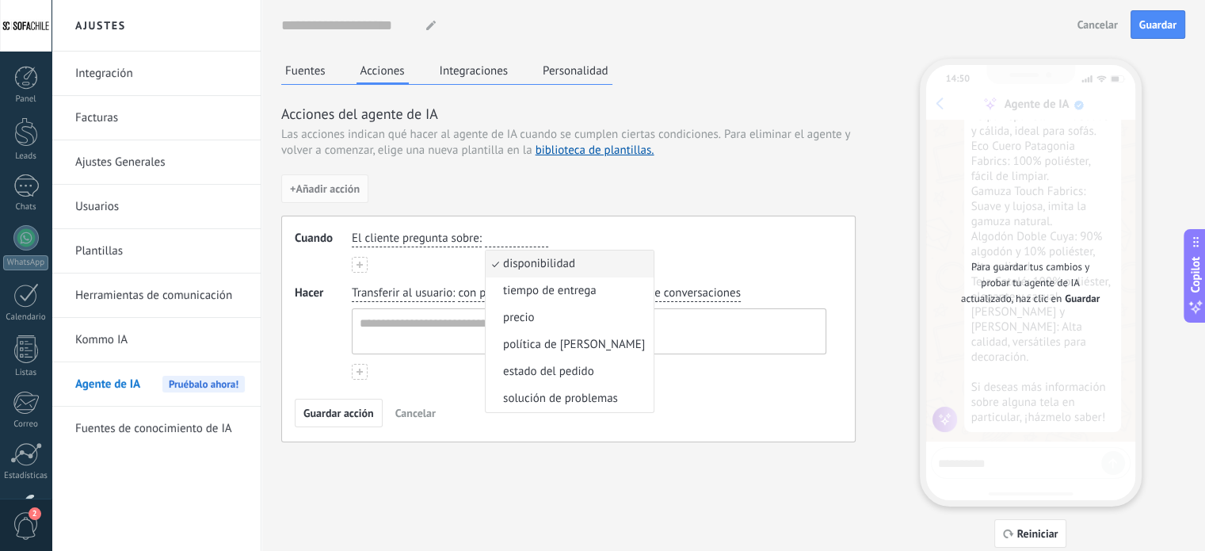
click at [587, 429] on div "Cuando El cliente pregunta sobre : disponibilidad disponibilidad tiempo de entr…" at bounding box center [568, 328] width 574 height 227
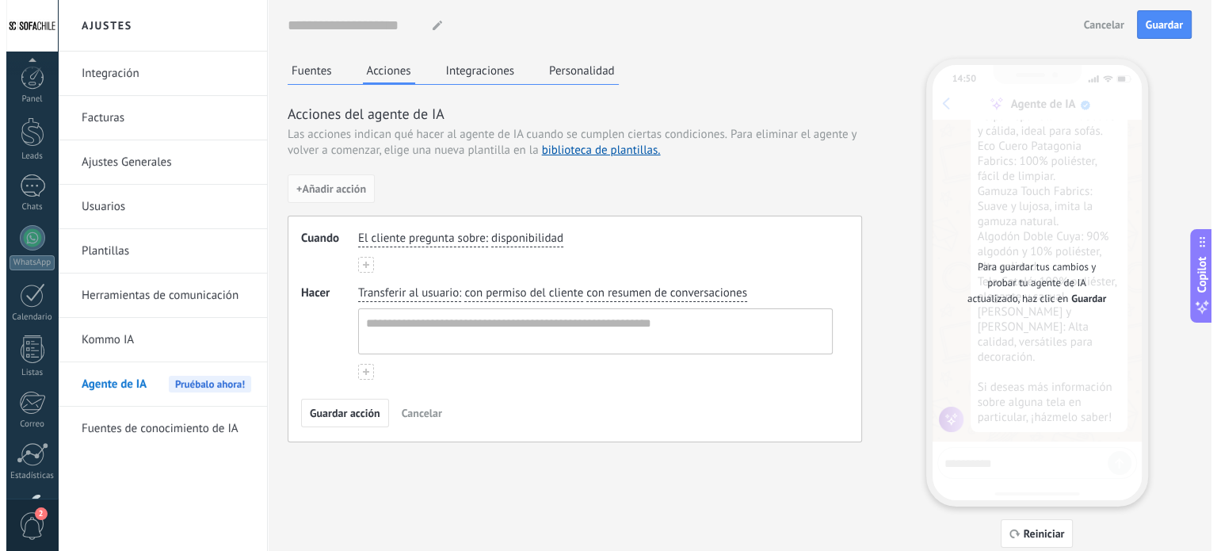
scroll to position [108, 0]
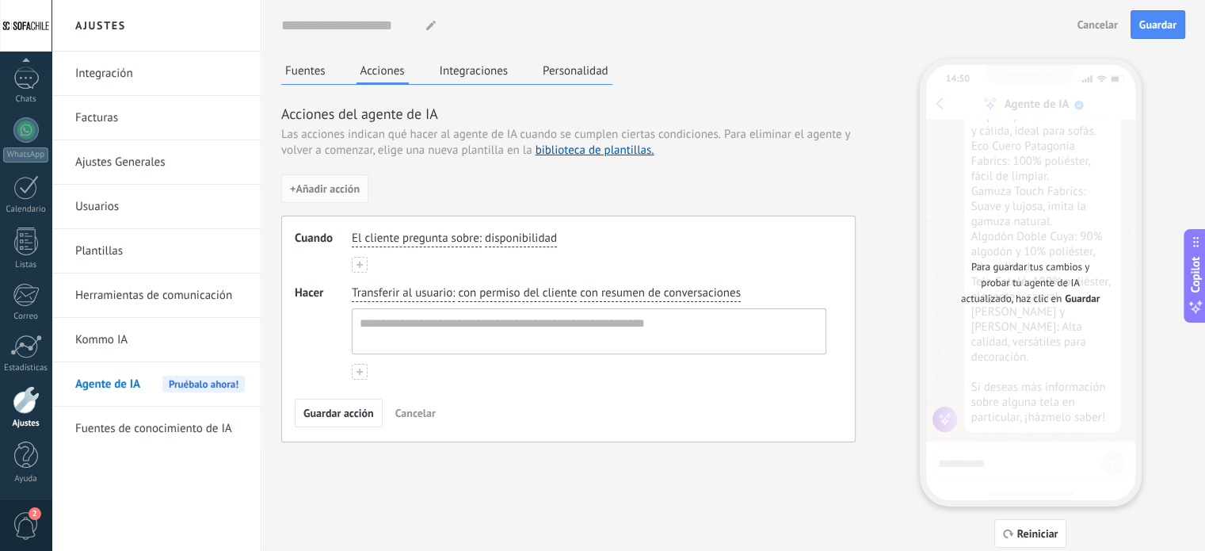
click at [491, 291] on span "con permiso del cliente" at bounding box center [517, 293] width 119 height 16
click at [504, 347] on span "sin el permiso del cliente" at bounding box center [540, 345] width 128 height 16
click at [471, 74] on button "Integraciones" at bounding box center [474, 71] width 77 height 24
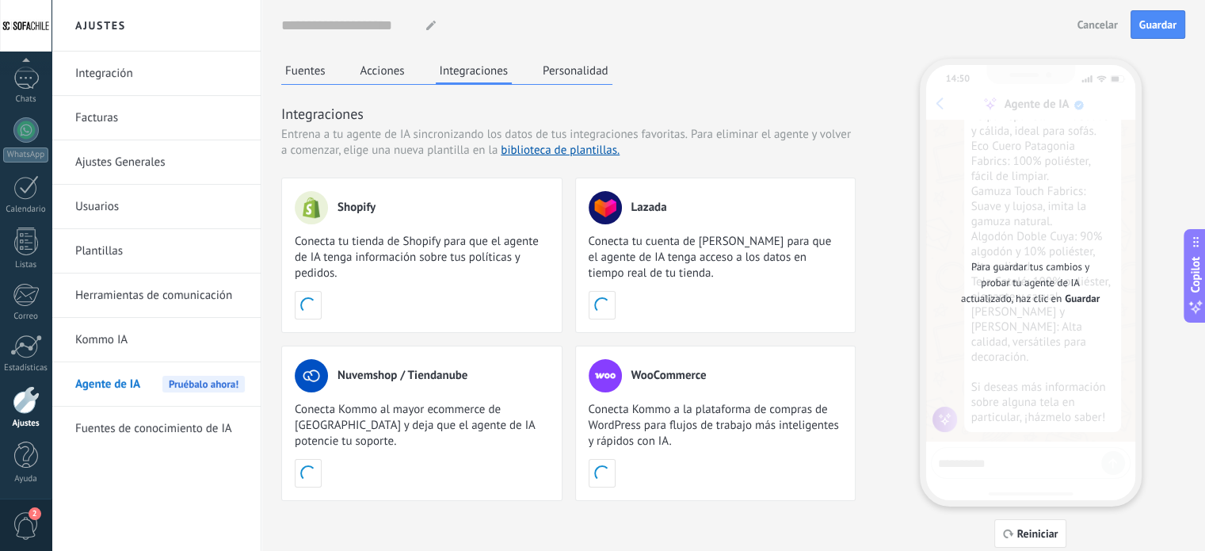
click at [310, 73] on button "Fuentes" at bounding box center [305, 71] width 48 height 24
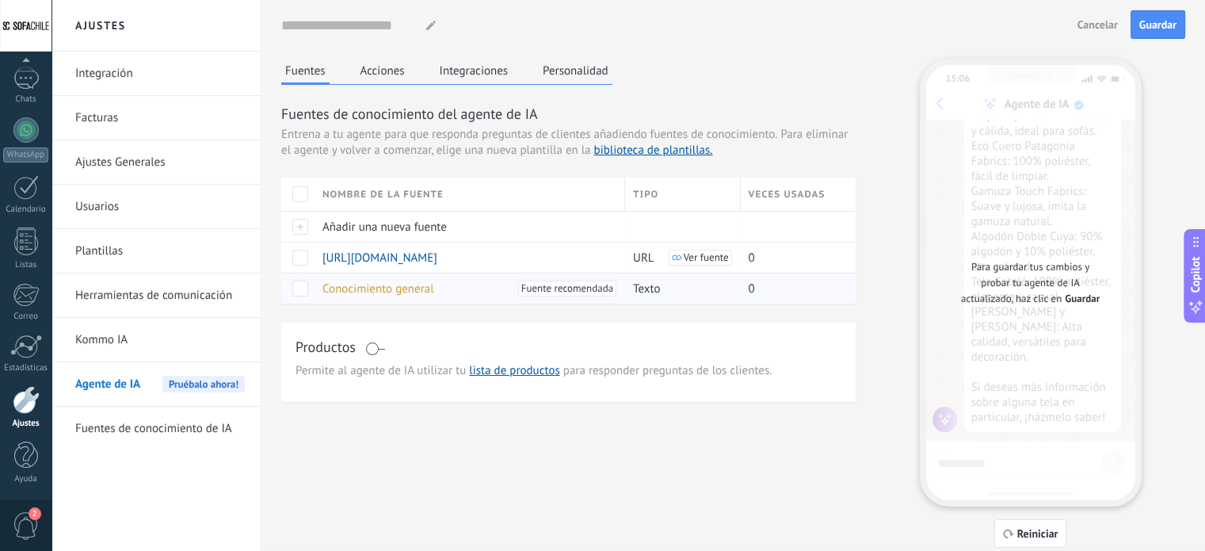
click at [399, 284] on span "Conocimiento general" at bounding box center [378, 288] width 112 height 15
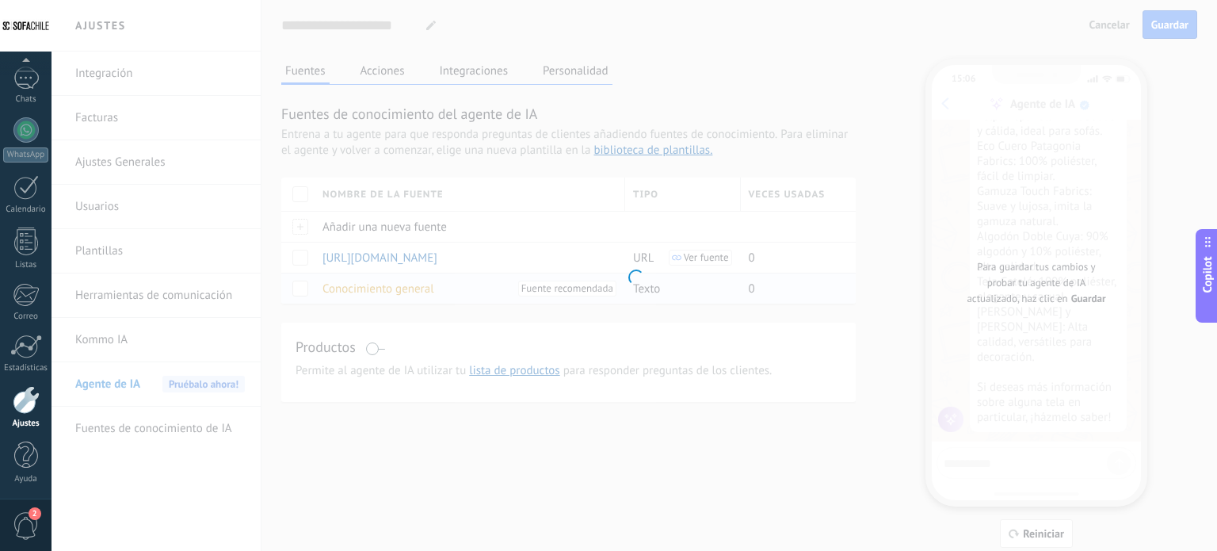
type input "**********"
type textarea "**********"
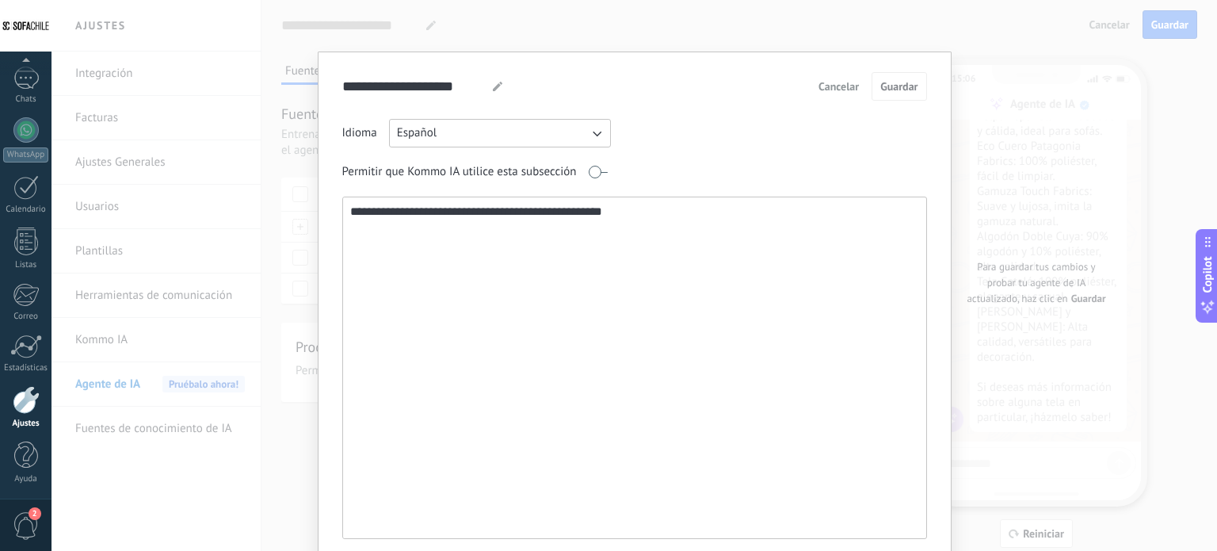
click at [504, 127] on button "Español" at bounding box center [500, 133] width 222 height 29
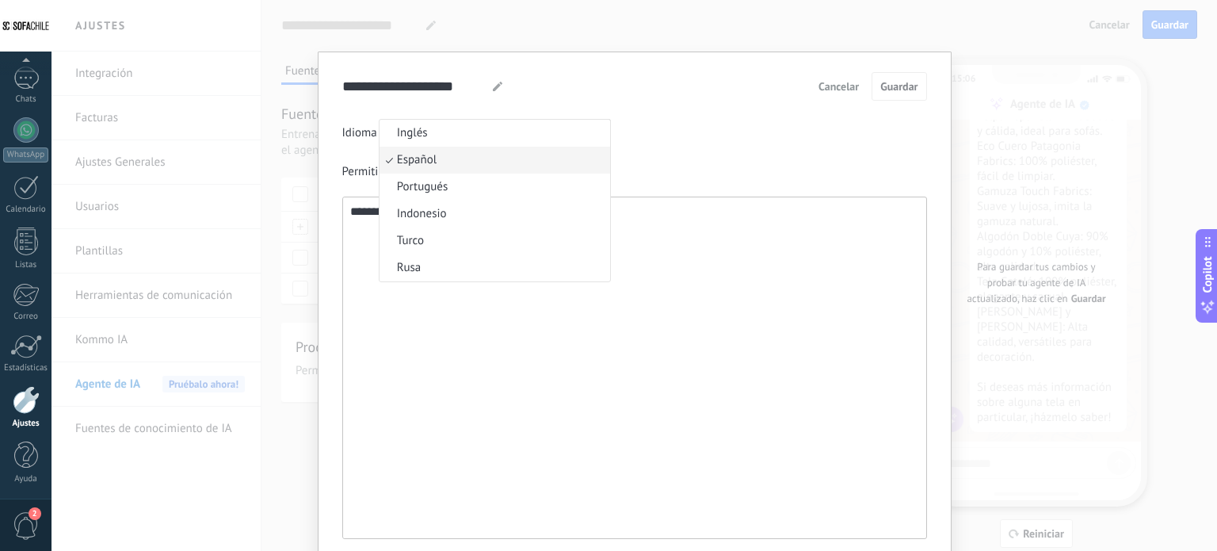
click at [504, 127] on li "Inglés" at bounding box center [494, 133] width 230 height 27
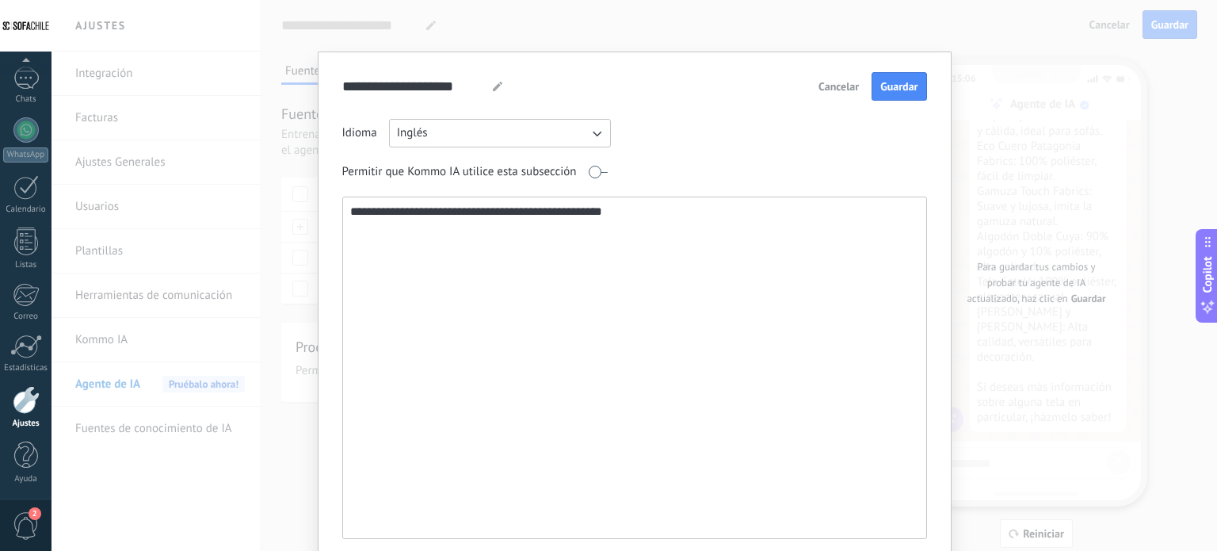
click at [492, 232] on textarea "**********" at bounding box center [633, 367] width 581 height 341
click at [834, 86] on span "Cancelar" at bounding box center [838, 86] width 40 height 11
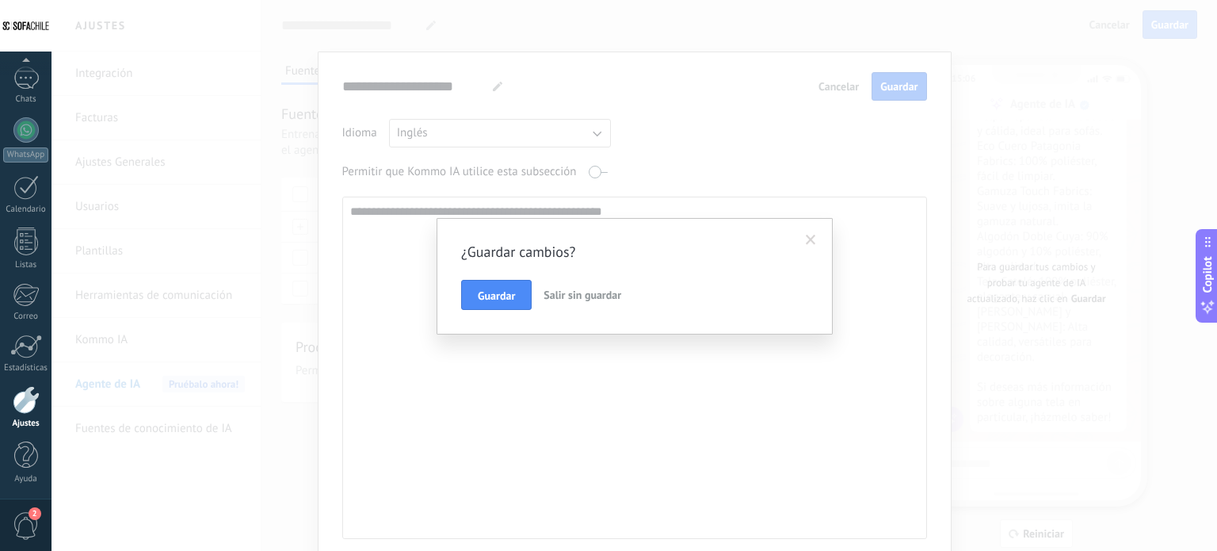
click at [580, 293] on span "Salir sin guardar" at bounding box center [582, 295] width 78 height 14
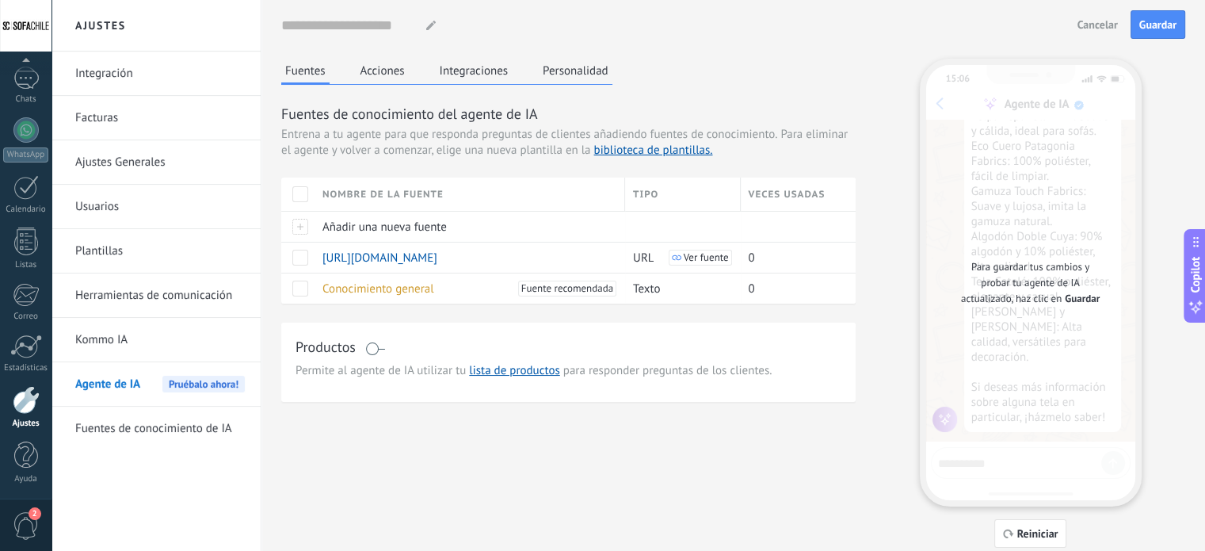
click at [132, 347] on link "Kommo IA" at bounding box center [160, 340] width 170 height 44
